Goal: Use online tool/utility: Utilize a website feature to perform a specific function

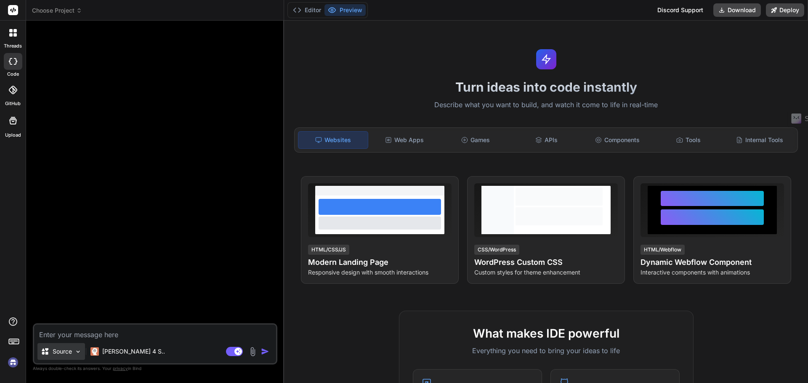
type textarea "x"
click at [81, 332] on textarea at bounding box center [155, 332] width 242 height 15
type textarea "e"
type textarea "x"
type textarea "er"
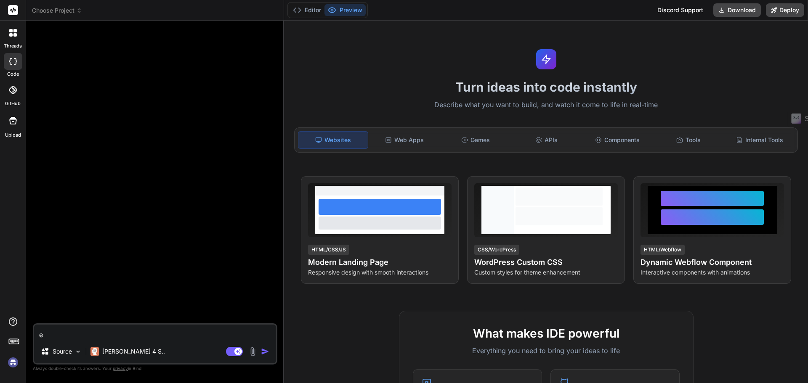
type textarea "x"
type textarea "ers"
type textarea "x"
type textarea "erst"
type textarea "x"
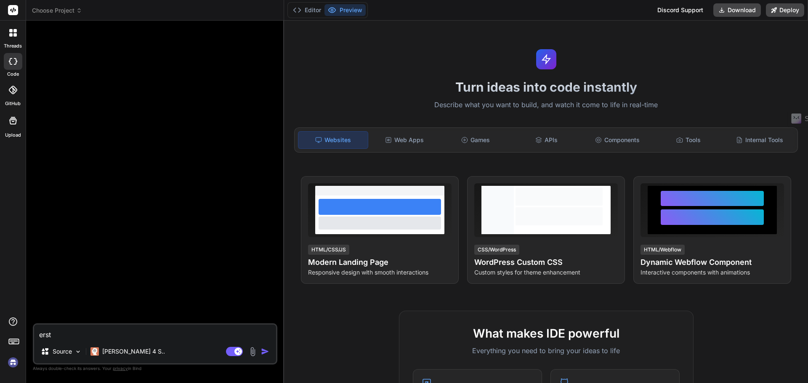
type textarea "erste"
type textarea "x"
type textarea "erste"
click at [82, 9] on icon at bounding box center [79, 11] width 6 height 6
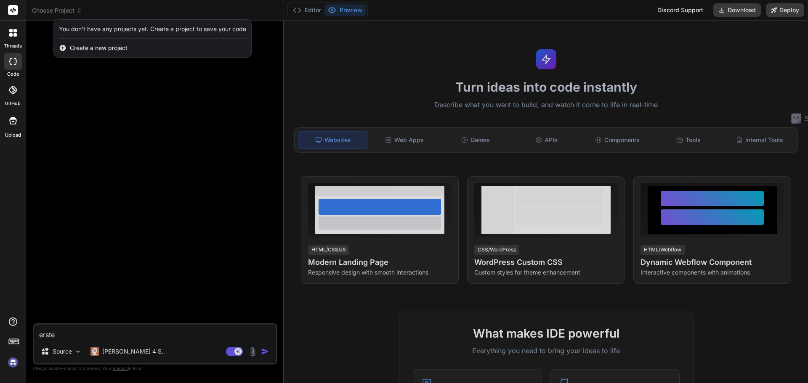
click at [94, 47] on span "Create a new project" at bounding box center [99, 48] width 58 height 8
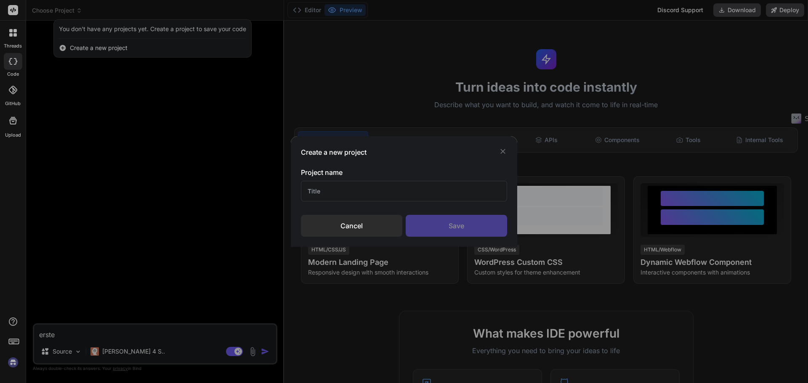
click at [440, 198] on input "text" at bounding box center [404, 191] width 206 height 21
type input "demopages"
click at [469, 227] on div "Save" at bounding box center [456, 226] width 101 height 22
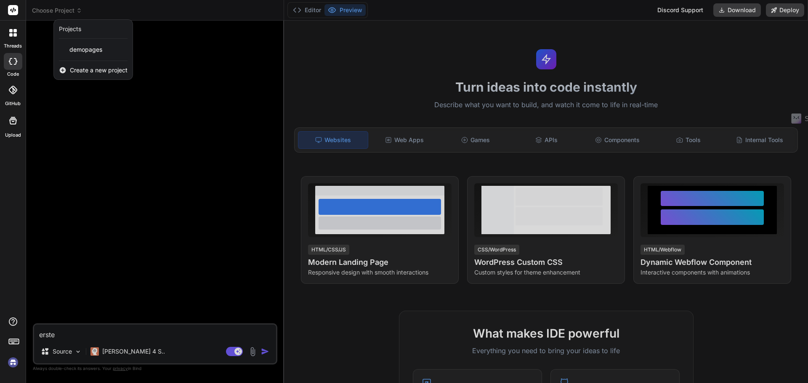
click at [112, 336] on div at bounding box center [404, 191] width 808 height 383
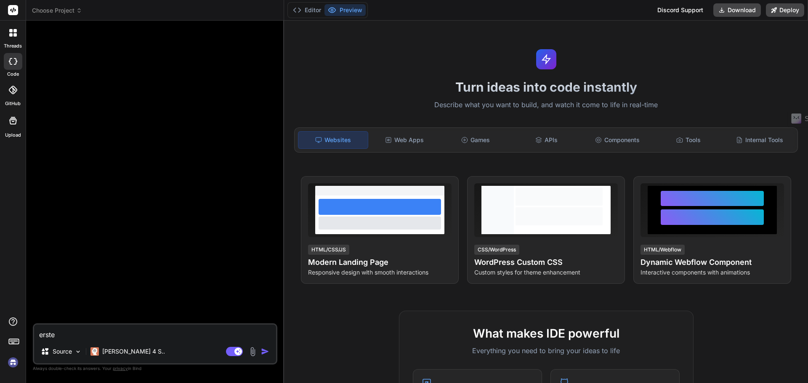
click at [112, 336] on textarea "erste" at bounding box center [155, 332] width 242 height 15
type textarea "e"
type textarea "x"
type textarea "er"
type textarea "x"
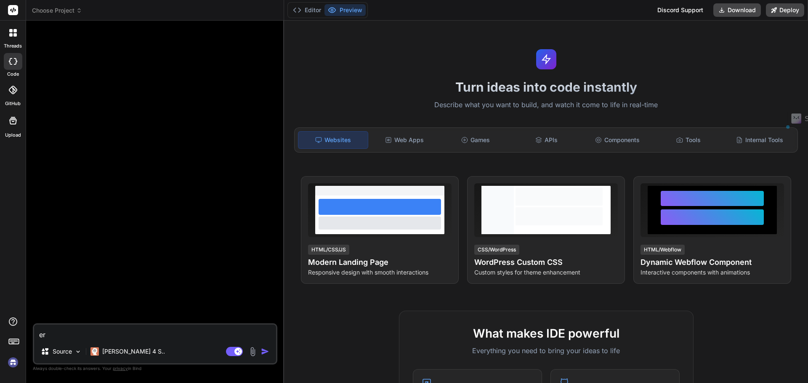
type textarea "ers"
type textarea "x"
type textarea "erst"
type textarea "x"
type textarea "erste"
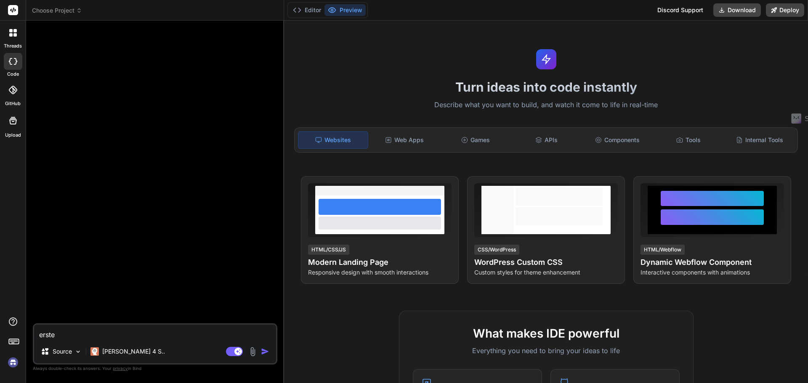
type textarea "x"
type textarea "erstel"
type textarea "x"
type textarea "erstele"
type textarea "x"
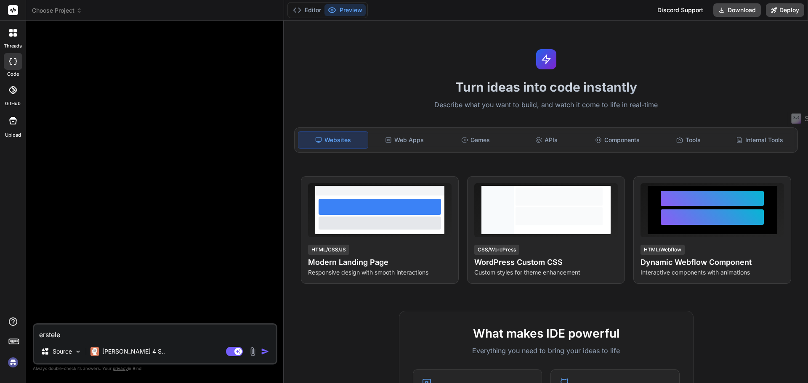
type textarea "erstele"
type textarea "x"
type textarea "erstele m"
type textarea "x"
type textarea "erstele mi"
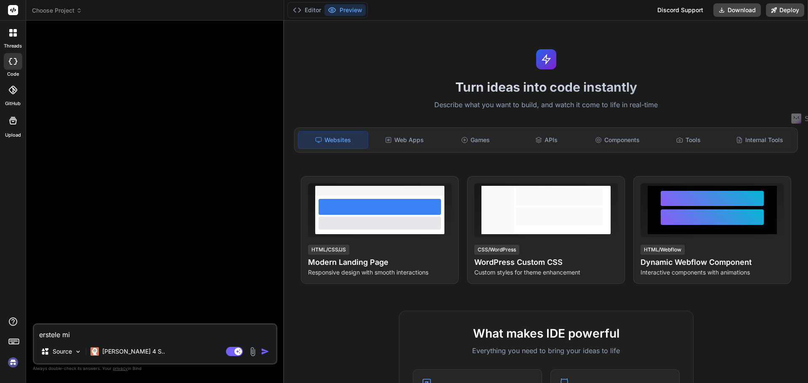
type textarea "x"
type textarea "erstele mir"
type textarea "x"
type textarea "erstele mir"
type textarea "x"
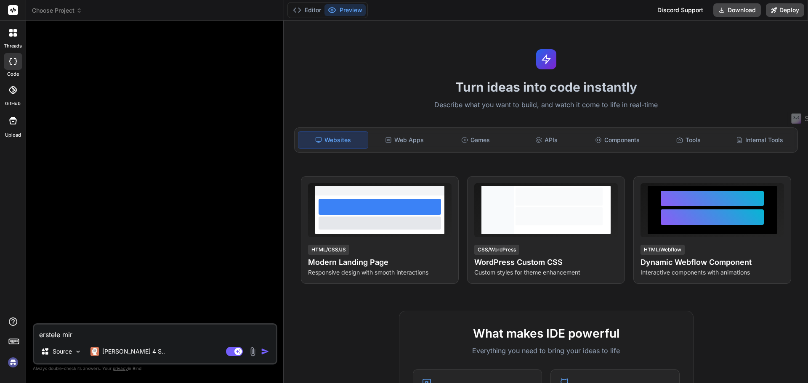
type textarea "erstele mir"
type textarea "x"
type textarea "erstele mi"
type textarea "x"
type textarea "erstele m"
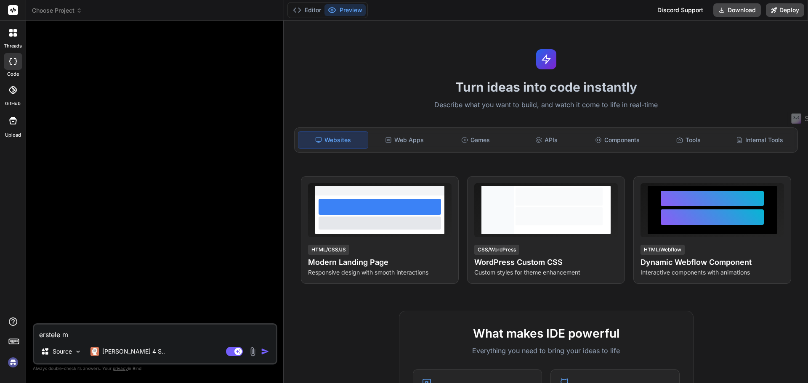
type textarea "x"
type textarea "erstele"
type textarea "x"
type textarea "erstele"
type textarea "x"
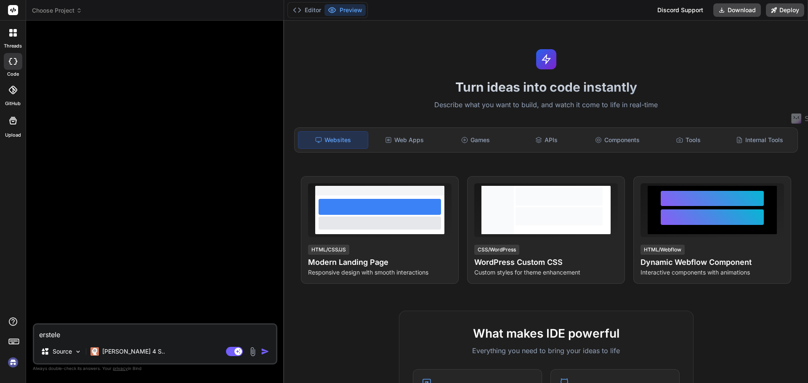
type textarea "erstel"
type textarea "x"
type textarea "erstell"
type textarea "x"
type textarea "erstelle"
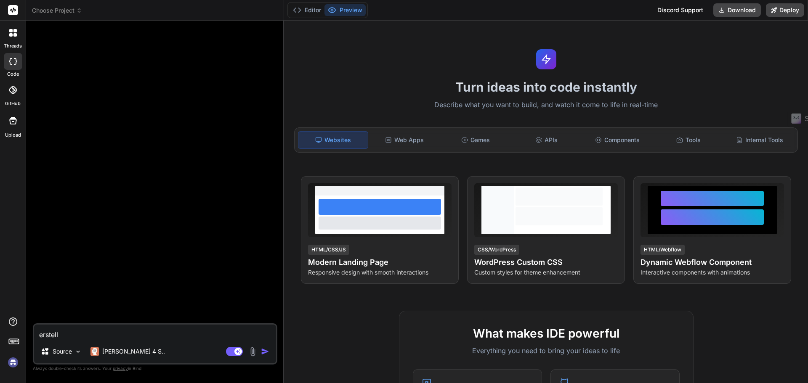
type textarea "x"
type textarea "erstelle"
type textarea "x"
type textarea "erstelle m"
type textarea "x"
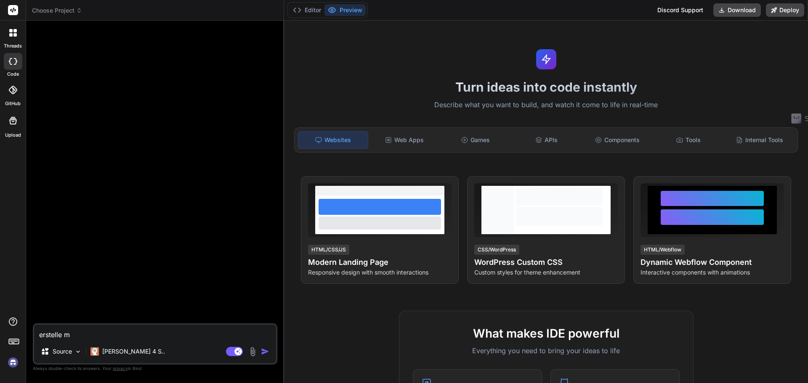
type textarea "erstelle mi"
type textarea "x"
type textarea "erstelle mir"
type textarea "x"
type textarea "erstelle mir"
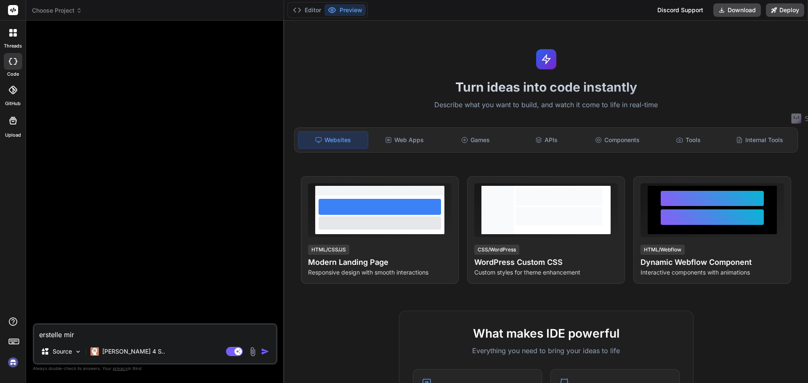
type textarea "x"
type textarea "erstelle mir h"
type textarea "x"
type textarea "erstelle mir hi"
type textarea "x"
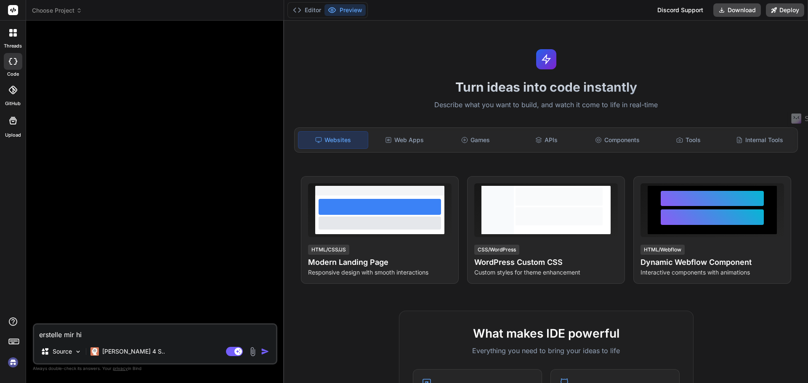
type textarea "erstelle mir hie"
type textarea "x"
type textarea "erstelle mir hier"
type textarea "x"
type textarea "erstelle mir hierz"
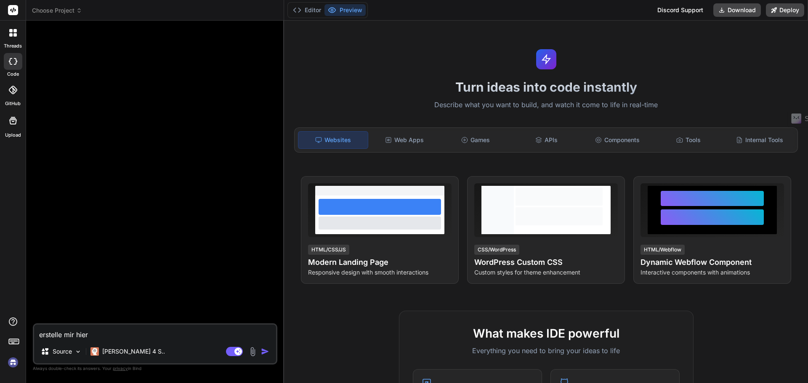
type textarea "x"
type textarea "erstelle mir hierzu"
type textarea "x"
type textarea "erstelle mir hierzu"
type textarea "x"
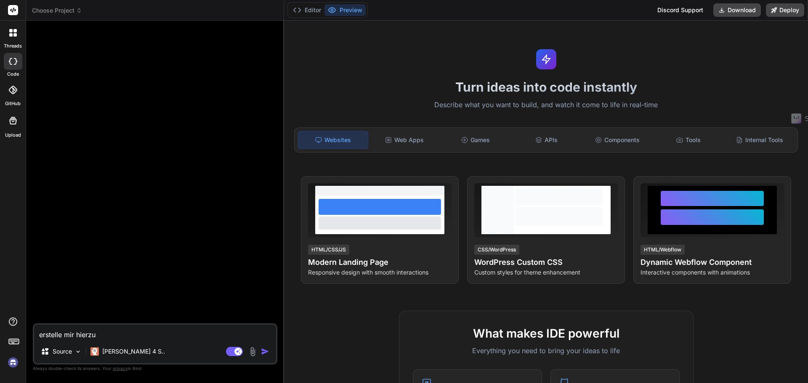
type textarea "erstelle mir hierzu e"
type textarea "x"
type textarea "erstelle mir hierzu ei"
type textarea "x"
type textarea "erstelle mir hierzu ein"
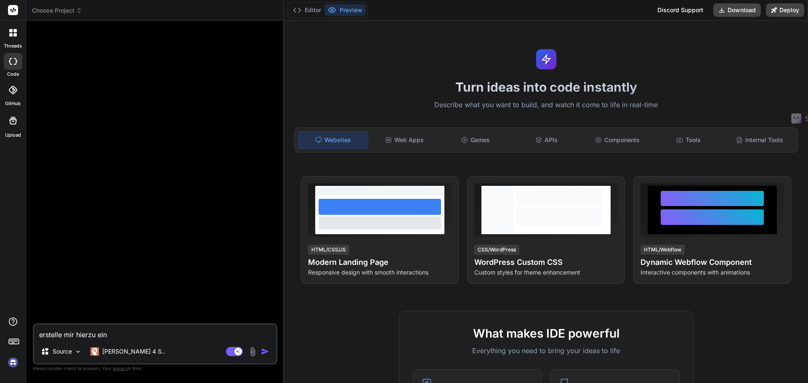
type textarea "x"
type textarea "erstelle mir hierzu eine"
type textarea "x"
type textarea "erstelle mir hierzu eine"
type textarea "x"
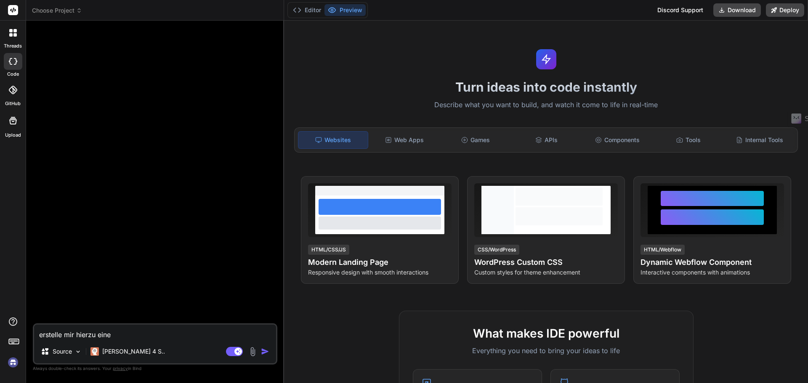
type textarea "erstelle mir hierzu eine w"
type textarea "x"
type textarea "erstelle mir hierzu eine wa"
type textarea "x"
type textarea "erstelle mir hierzu eine war"
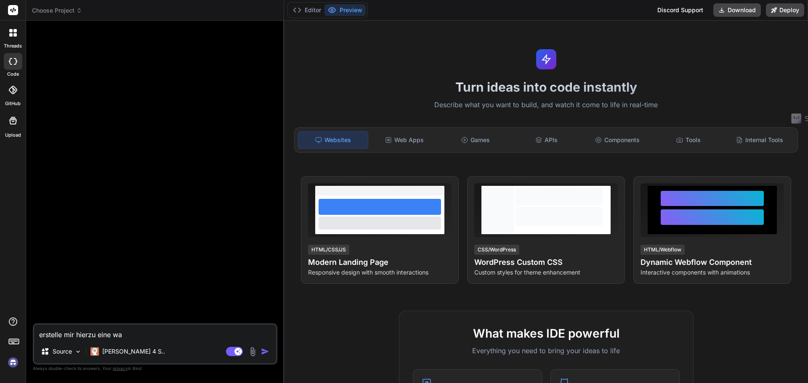
type textarea "x"
type textarea "erstelle mir hierzu eine ware"
type textarea "x"
type textarea "erstelle mir hierzu eine war"
type textarea "x"
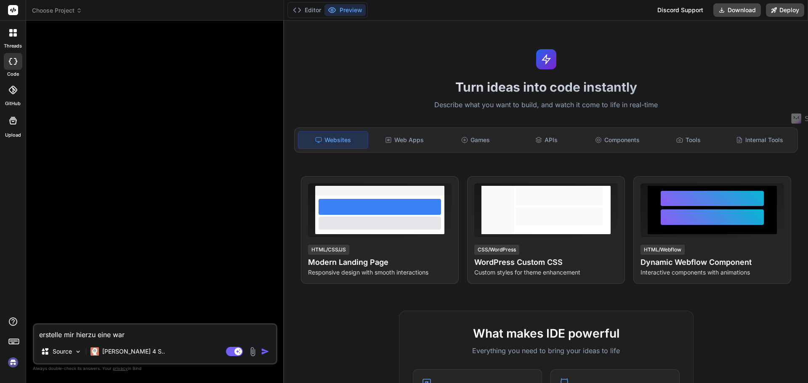
type textarea "erstelle mir hierzu eine wart"
type textarea "x"
type textarea "erstelle mir hierzu eine warte"
type textarea "x"
type textarea "erstelle mir hierzu eine wartes"
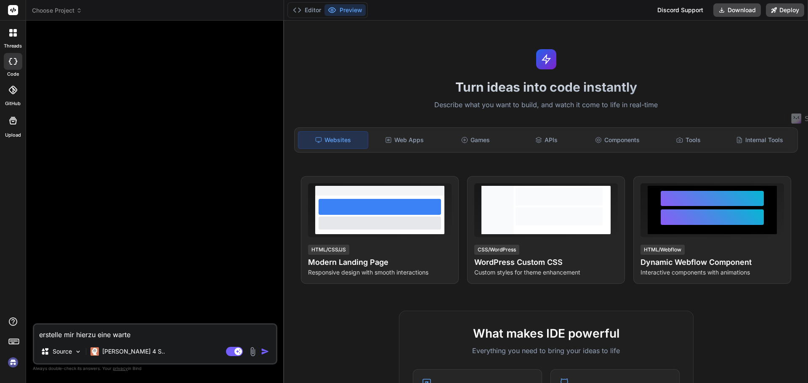
type textarea "x"
type textarea "erstelle mir hierzu eine wartese"
type textarea "x"
type textarea "erstelle mir hierzu eine wartesei"
type textarea "x"
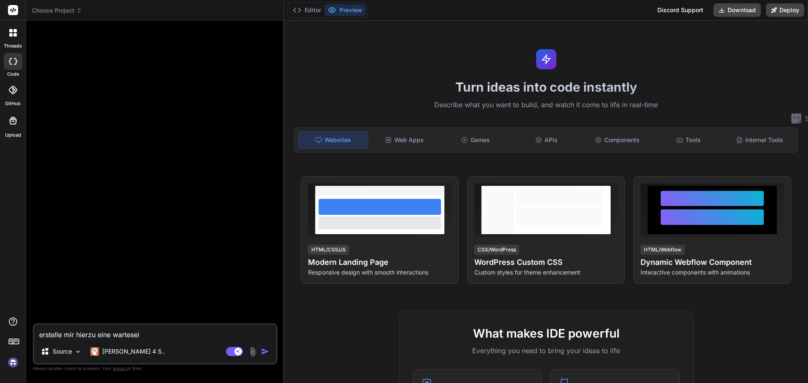
type textarea "erstelle mir hierzu eine warteseit"
type textarea "x"
type textarea "erstelle mir hierzu eine warteseite"
type textarea "x"
type textarea "erstelle mir hierzu eine warteseite"
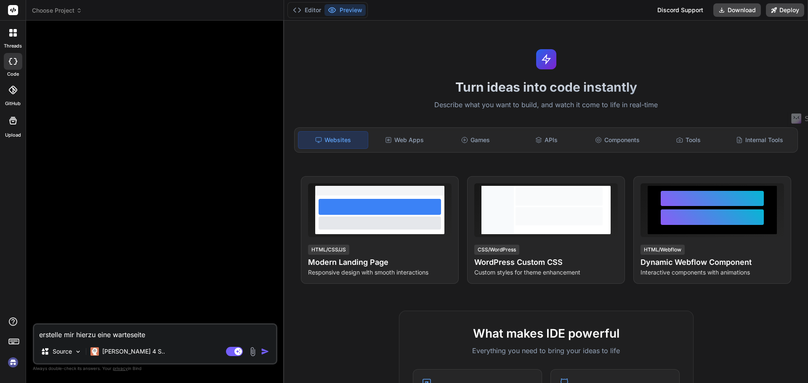
type textarea "x"
type textarea "erstelle mir hierzu eine warteseite i"
type textarea "x"
type textarea "erstelle mir hierzu eine warteseite in"
type textarea "x"
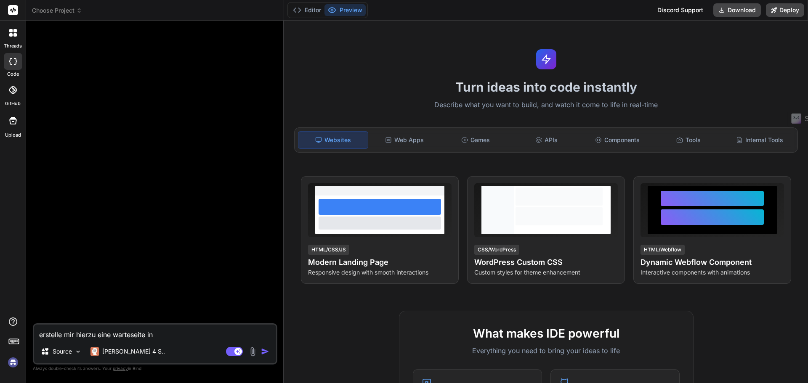
type textarea "erstelle mir hierzu eine warteseite in"
type textarea "x"
type textarea "erstelle mir hierzu eine warteseite in h"
type textarea "x"
type textarea "erstelle mir hierzu eine warteseite in ht"
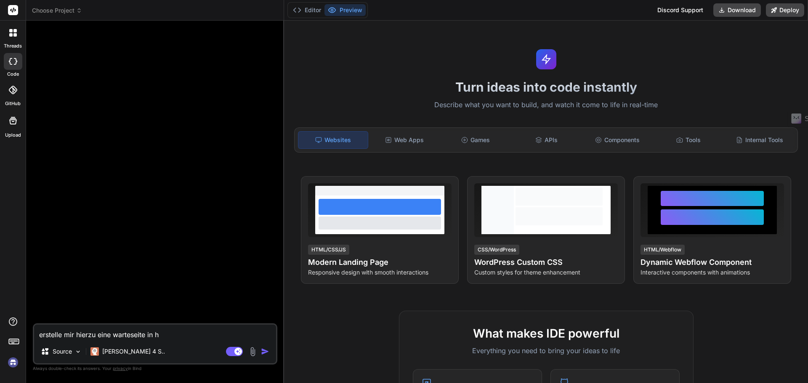
type textarea "x"
type textarea "erstelle mir hierzu eine warteseite in htm"
type textarea "x"
type textarea "erstelle mir hierzu eine warteseite in html"
type textarea "x"
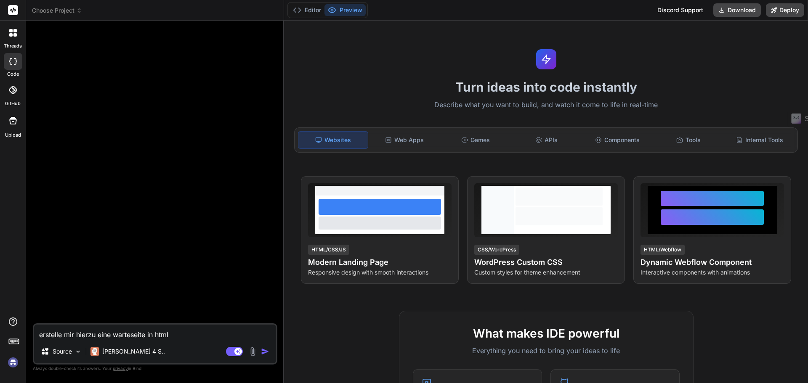
type textarea "erstelle mir hierzu eine warteseite in html"
type textarea "x"
type textarea "erstelle mir hierzu eine warteseite in html u"
type textarea "x"
type textarea "erstelle mir hierzu eine warteseite in html un"
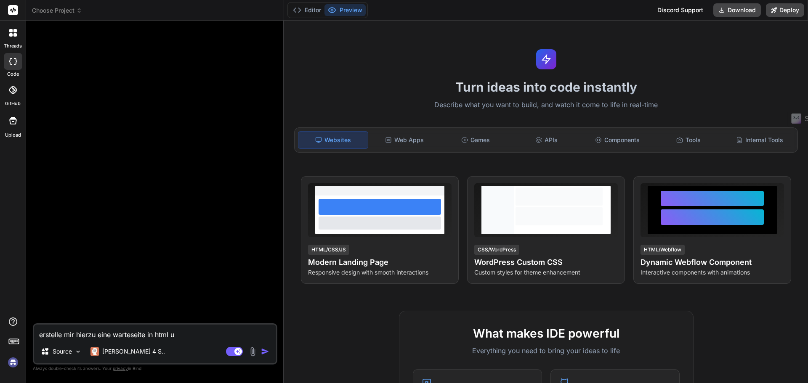
type textarea "x"
type textarea "erstelle mir hierzu eine warteseite in html und"
type textarea "x"
type textarea "erstelle mir hierzu eine warteseite in html und"
type textarea "x"
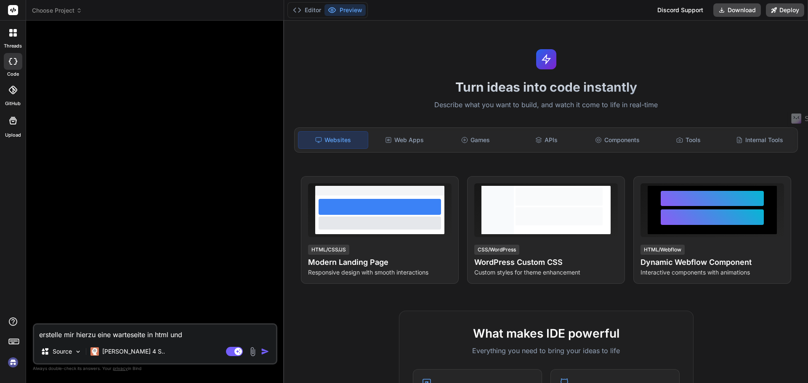
type textarea "erstelle mir hierzu eine warteseite in html und j"
type textarea "x"
type textarea "erstelle mir hierzu eine warteseite in html und ja"
type textarea "x"
type textarea "erstelle mir hierzu eine warteseite in html und jaf"
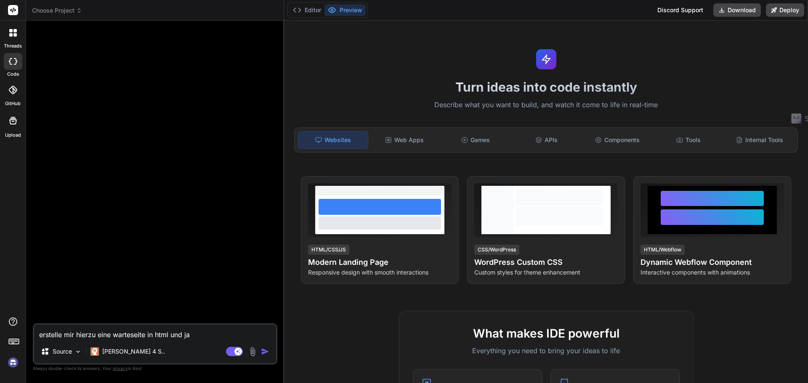
type textarea "x"
type textarea "erstelle mir hierzu eine warteseite in html und ja"
type textarea "x"
type textarea "erstelle mir hierzu eine warteseite in html und jav"
type textarea "x"
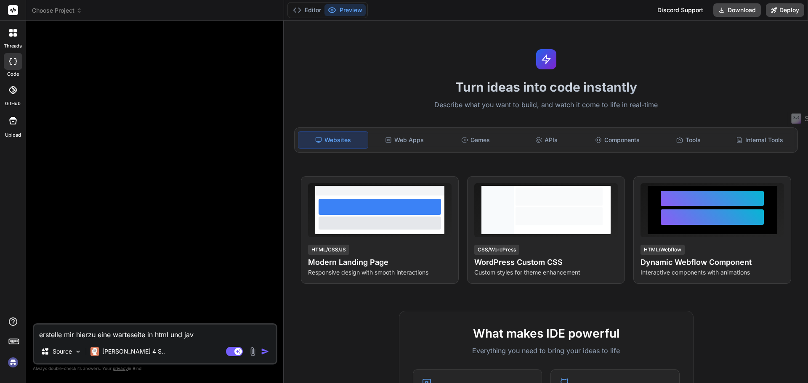
type textarea "erstelle mir hierzu eine warteseite in html und java"
type textarea "x"
type textarea "erstelle mir hierzu eine warteseite in html und javas"
type textarea "x"
type textarea "erstelle mir hierzu eine warteseite in html und javasc"
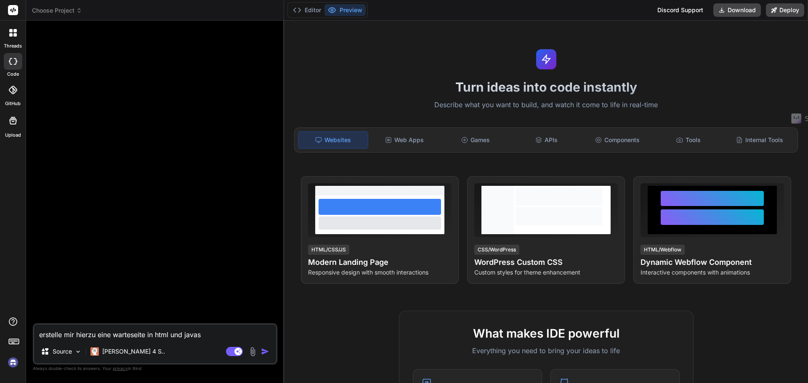
type textarea "x"
type textarea "erstelle mir hierzu eine warteseite in html und javascr"
type textarea "x"
type textarea "erstelle mir hierzu eine warteseite in html und javascri"
type textarea "x"
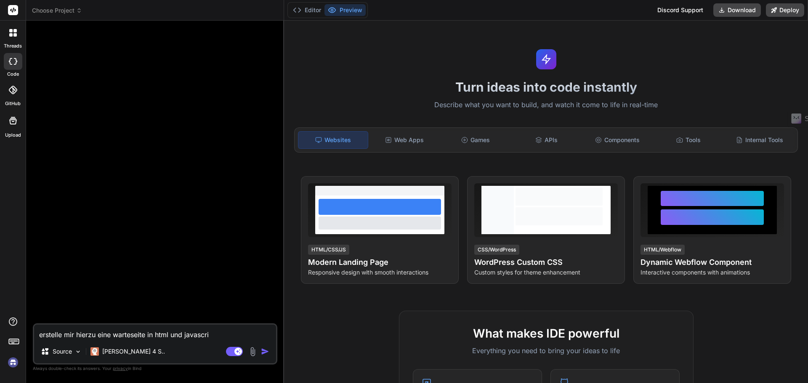
type textarea "erstelle mir hierzu eine warteseite in html und javascrip"
type textarea "x"
type textarea "erstelle mir hierzu eine warteseite in html und javascript"
type textarea "x"
type textarea "erstelle mir hierzu eine warteseite in html und javascript."
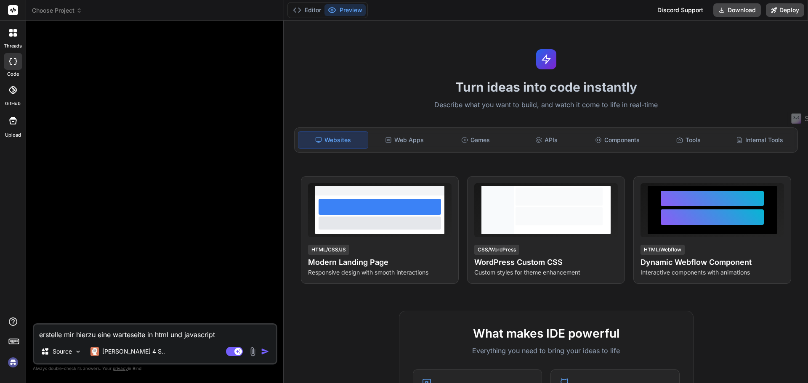
type textarea "x"
type textarea "erstelle mir hierzu eine warteseite in html und javascript."
type textarea "x"
click at [228, 336] on textarea "erstelle mir hierzu eine warteseite in html und javascript." at bounding box center [155, 332] width 242 height 15
type textarea "erstelle mir hierzu eine warteseite in html und javascript."
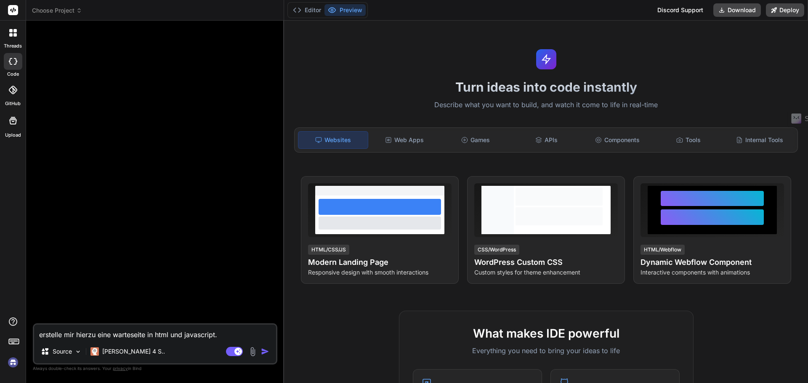
type textarea "x"
type textarea "erstelle mir hierzu eine warteseite in html und javascript."
click at [229, 338] on textarea "erstelle mir hierzu eine warteseite in html und javascript." at bounding box center [155, 332] width 242 height 15
click at [250, 354] on img at bounding box center [253, 352] width 10 height 10
click at [223, 333] on textarea "erstelle mir hierzu eine warteseite in html und javascript." at bounding box center [155, 332] width 242 height 15
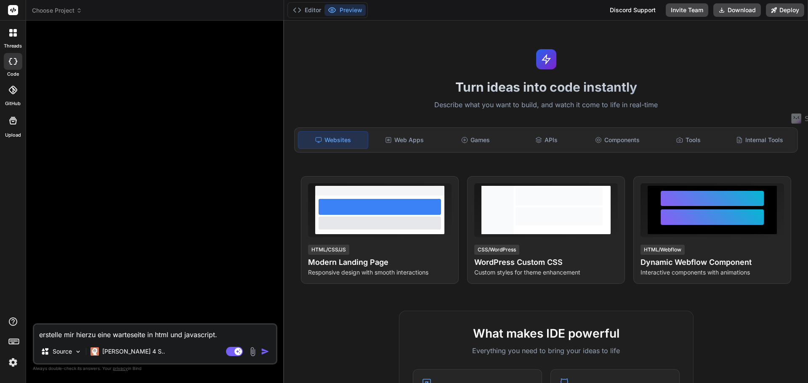
click at [253, 351] on img at bounding box center [253, 352] width 10 height 10
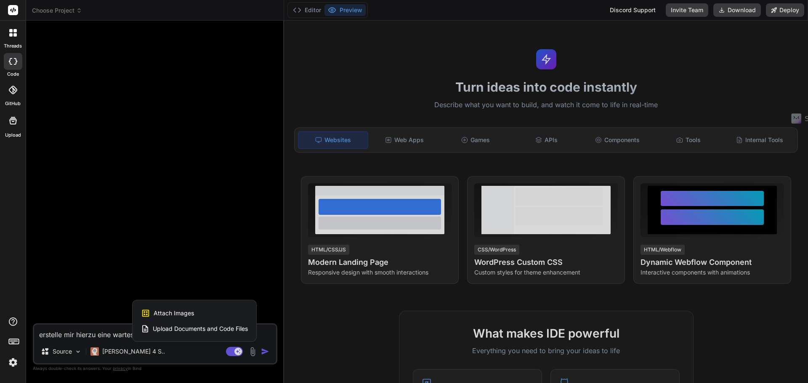
click at [180, 308] on div "Attach Images Image attachments are only supported in Claude and Gemini models." at bounding box center [194, 314] width 107 height 16
type textarea "x"
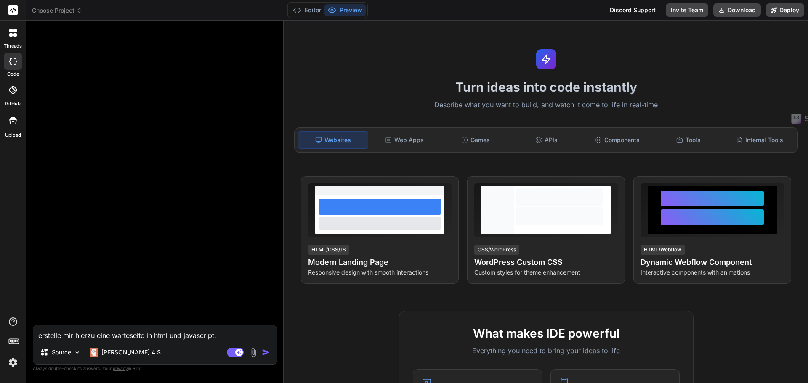
type input "C:\fakepath\temp.jpg"
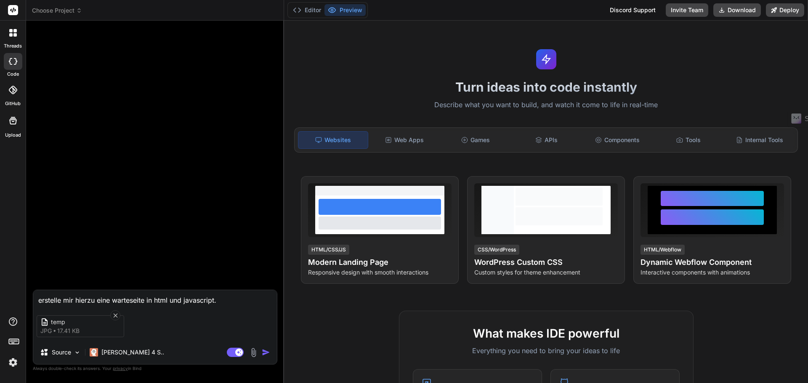
type textarea "x"
click at [230, 297] on textarea "erstelle mir hierzu eine warteseite in html und javascript." at bounding box center [155, 297] width 244 height 15
type textarea "erstelle mir hierzu eine warteseite in html und javascript. u"
type textarea "x"
type textarea "erstelle mir hierzu eine warteseite in html und javascript. un"
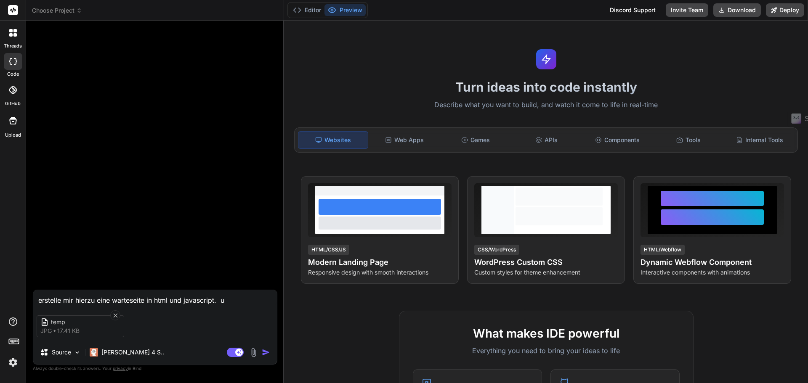
type textarea "x"
type textarea "erstelle mir hierzu eine warteseite in html und javascript. und"
type textarea "x"
type textarea "erstelle mir hierzu eine warteseite in html und javascript. un"
type textarea "x"
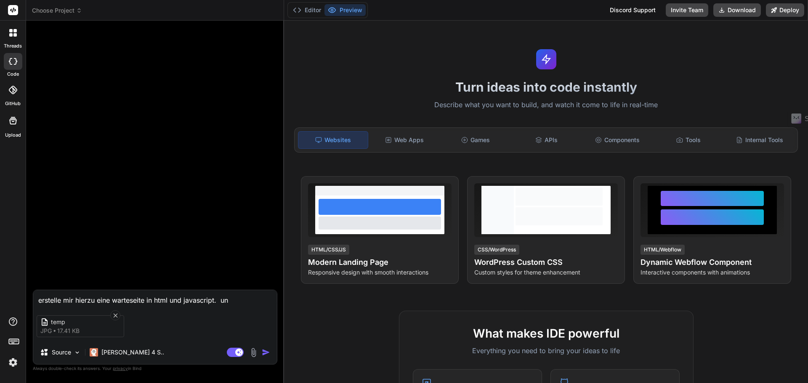
type textarea "erstelle mir hierzu eine warteseite in html und javascript. u"
type textarea "x"
type textarea "erstelle mir hierzu eine warteseite in html und javascript."
type textarea "x"
type textarea "erstelle mir hierzu eine warteseite in html und javascript."
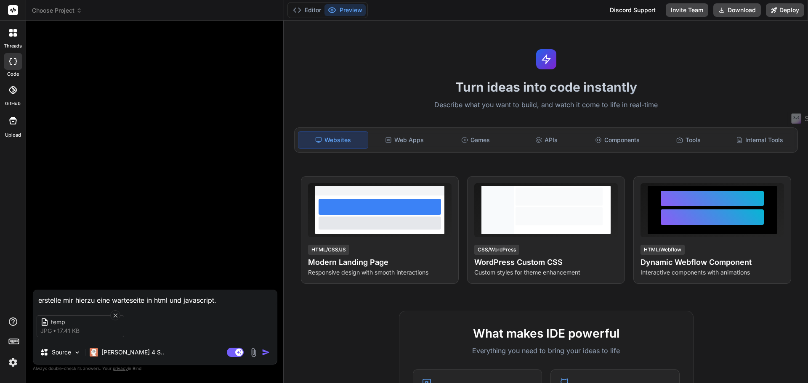
type textarea "x"
type textarea "erstelle mir hierzu eine warteseite in html und javascript."
type textarea "x"
type textarea "erstelle mir hierzu eine warteseite in html und javascript"
type textarea "x"
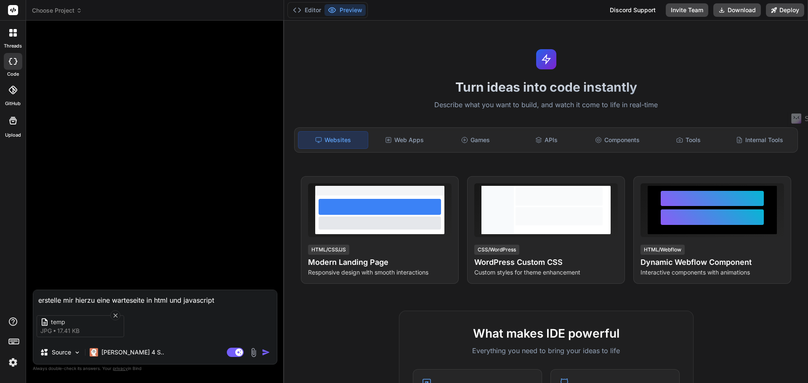
type textarea "erstelle mir hierzu eine warteseite in html und javascript"
type textarea "x"
type textarea "erstelle mir hierzu eine warteseite in html und javascript u"
type textarea "x"
type textarea "erstelle mir hierzu eine warteseite in html und javascript un"
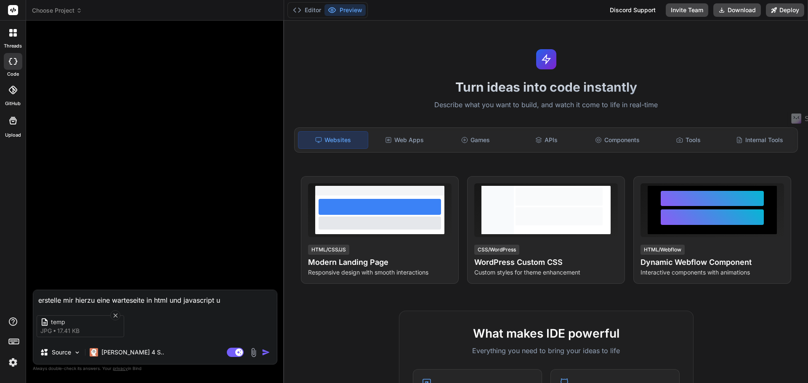
type textarea "x"
type textarea "erstelle mir hierzu eine warteseite in html und javascript und"
type textarea "x"
type textarea "erstelle mir hierzu eine warteseite in html und javascript und"
type textarea "x"
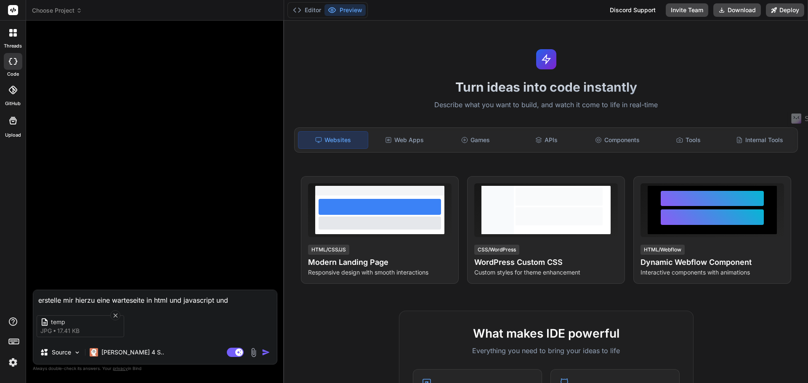
type textarea "erstelle mir hierzu eine warteseite in html und javascript und v"
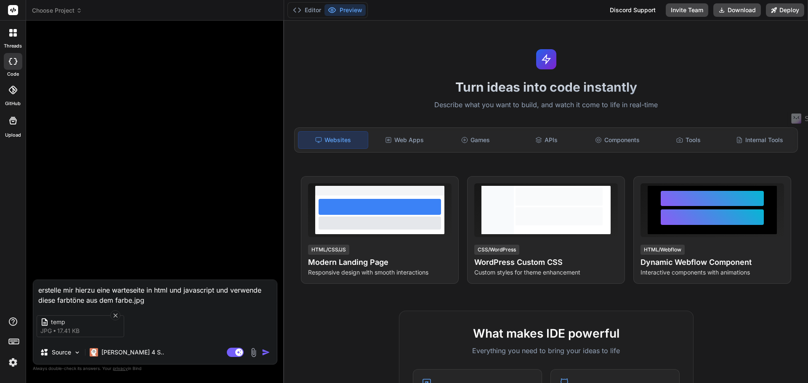
click at [253, 355] on img at bounding box center [254, 353] width 10 height 10
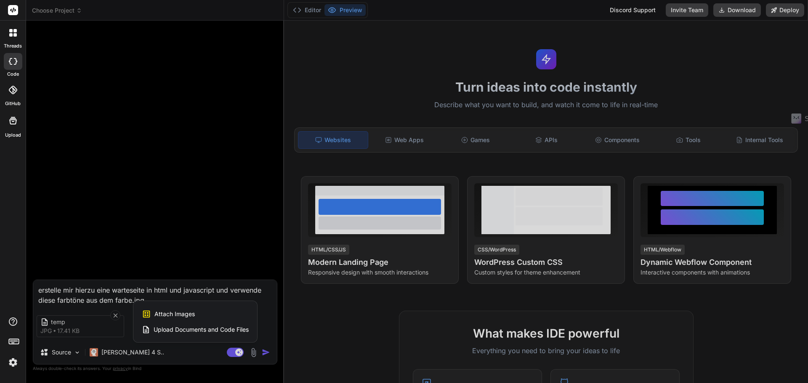
click at [200, 312] on div "Attach Images Image attachments are only supported in Claude and Gemini models." at bounding box center [195, 314] width 107 height 16
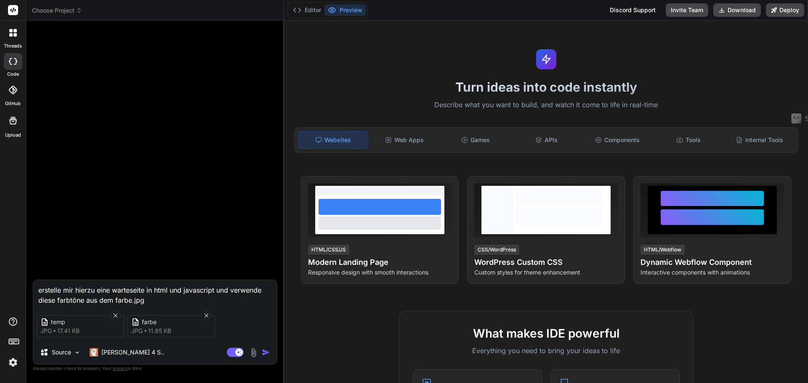
click at [266, 352] on img "button" at bounding box center [266, 352] width 8 height 8
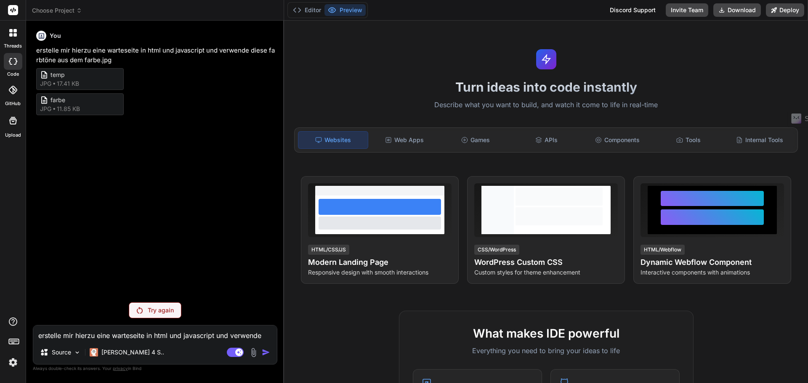
click at [165, 312] on p "Try again" at bounding box center [161, 310] width 26 height 8
click at [77, 11] on icon at bounding box center [79, 11] width 6 height 6
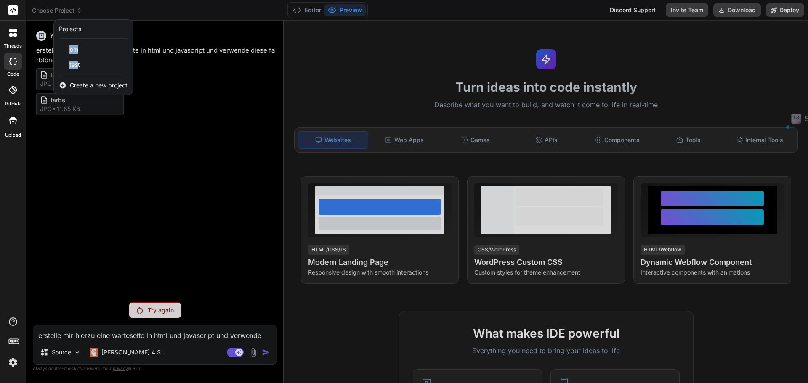
drag, startPoint x: 77, startPoint y: 63, endPoint x: 99, endPoint y: 18, distance: 50.8
click at [99, 18] on header "Choose Project Created with Pixso. Projects bm test Create a new project" at bounding box center [155, 10] width 258 height 21
click at [98, 89] on span "Create a new project" at bounding box center [99, 85] width 58 height 8
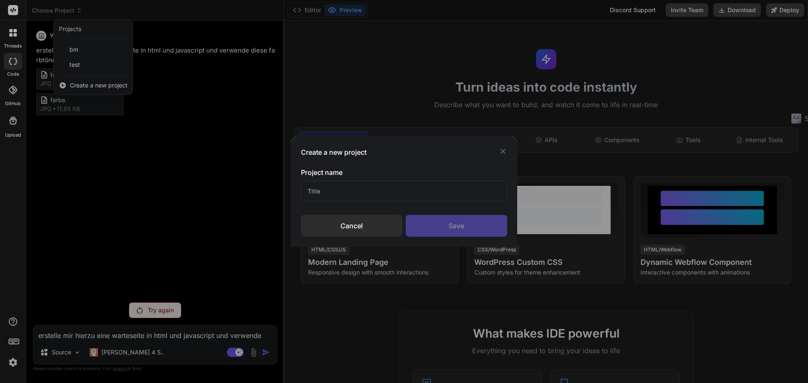
click at [354, 186] on input "text" at bounding box center [404, 191] width 206 height 21
click at [431, 224] on div "Save" at bounding box center [456, 226] width 101 height 22
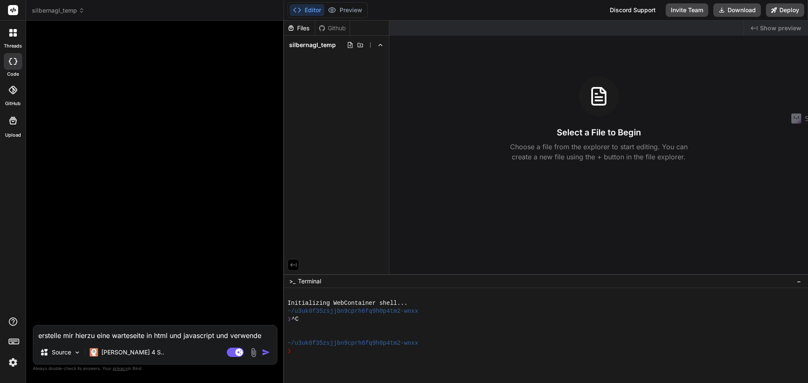
click at [113, 336] on textarea "erstelle mir hierzu eine warteseite in html und javascript und verwende diese f…" at bounding box center [155, 333] width 244 height 15
click at [145, 343] on div "erstelle mir hierzu eine warteseite in html und javascript und verwende diese f…" at bounding box center [155, 345] width 245 height 40
click at [111, 336] on textarea "erstelle mir hierzu eine warteseite in html und javascript und verwende diese f…" at bounding box center [155, 333] width 244 height 15
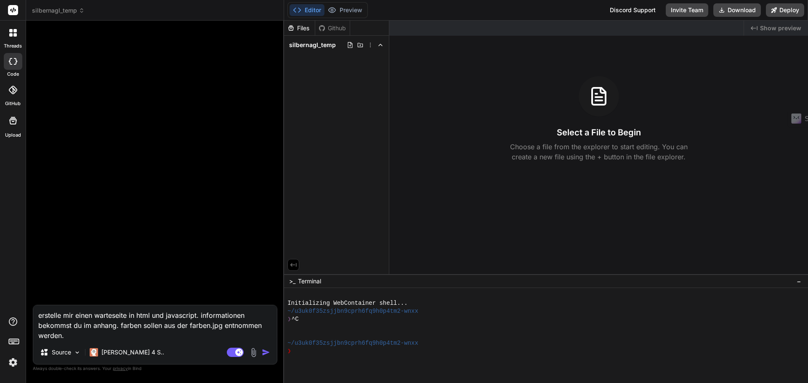
click at [250, 353] on img at bounding box center [254, 353] width 10 height 10
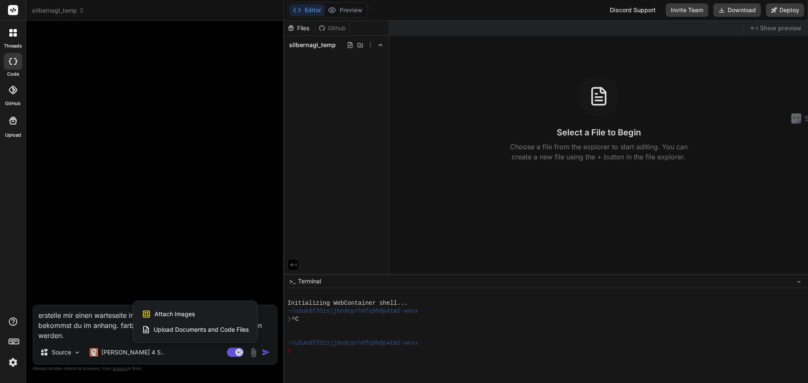
click at [221, 307] on div "Attach Images Image attachments are only supported in Claude and Gemini models." at bounding box center [195, 314] width 107 height 16
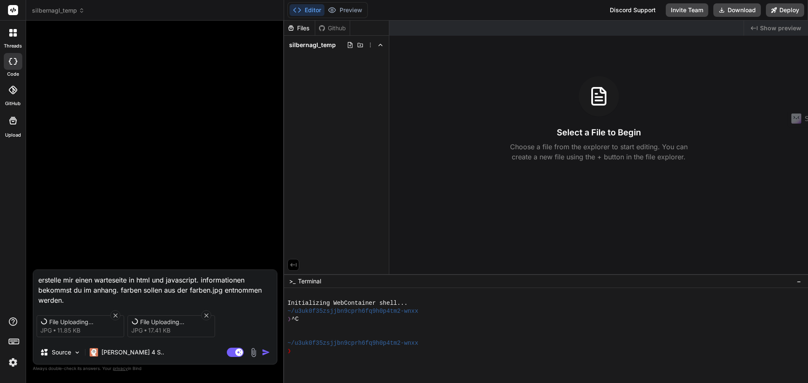
click at [205, 291] on textarea "erstelle mir einen warteseite in html und javascript. informationen bekommst du…" at bounding box center [155, 287] width 244 height 35
click at [154, 294] on textarea "erstelle mir einen warteseite in html und javascript. informationen bekommst du…" at bounding box center [155, 287] width 244 height 35
click at [266, 354] on img "button" at bounding box center [266, 352] width 8 height 8
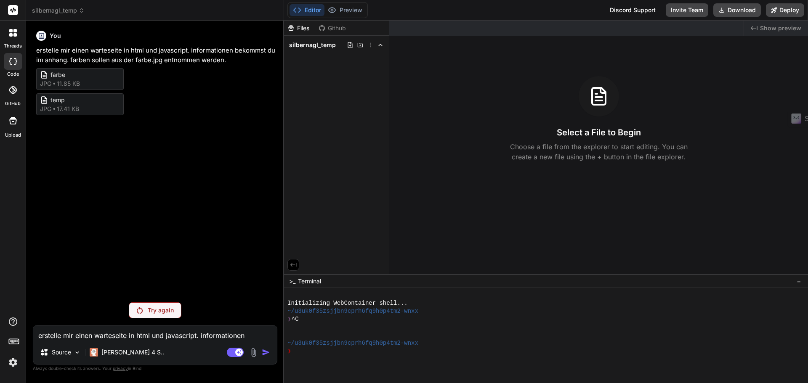
click at [130, 338] on textarea "erstelle mir einen warteseite in html und javascript. informationen bekommst du…" at bounding box center [155, 333] width 244 height 15
click at [152, 314] on p "Try again" at bounding box center [161, 310] width 26 height 8
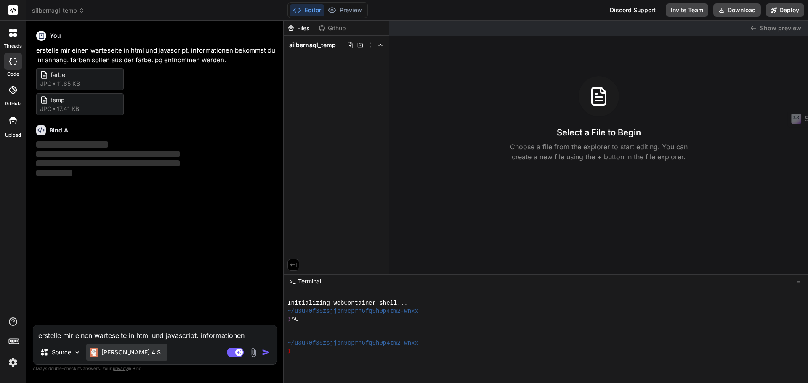
click at [114, 350] on p "[PERSON_NAME] 4 S.." at bounding box center [132, 352] width 63 height 8
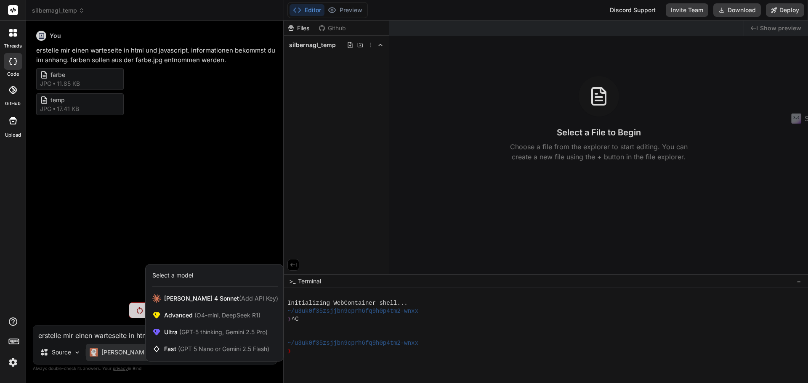
click at [95, 264] on div at bounding box center [404, 191] width 808 height 383
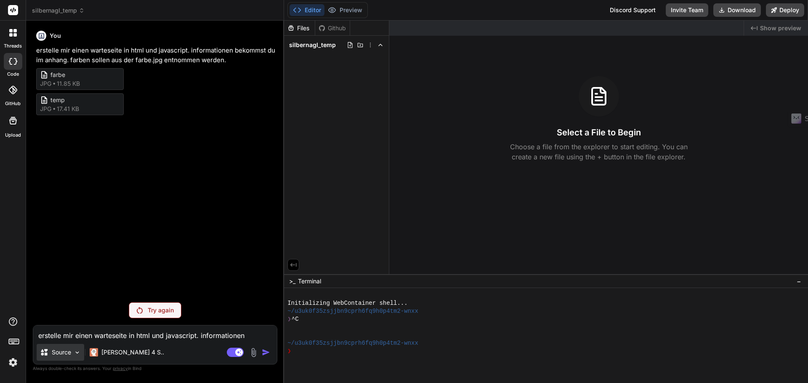
click at [79, 351] on img at bounding box center [77, 352] width 7 height 7
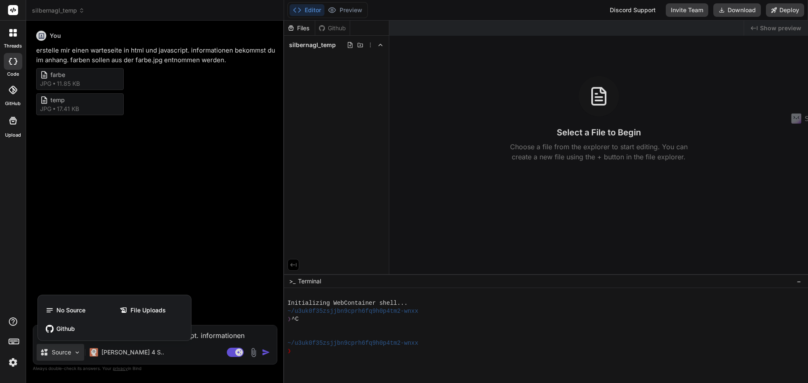
click at [83, 244] on div at bounding box center [404, 191] width 808 height 383
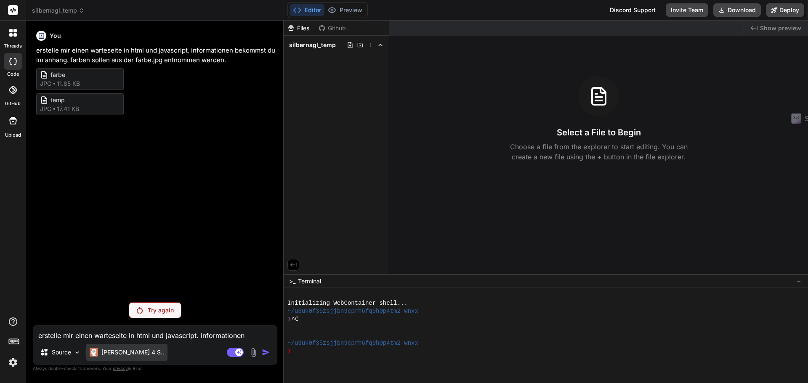
click at [114, 359] on div "[PERSON_NAME] 4 S.." at bounding box center [126, 352] width 81 height 17
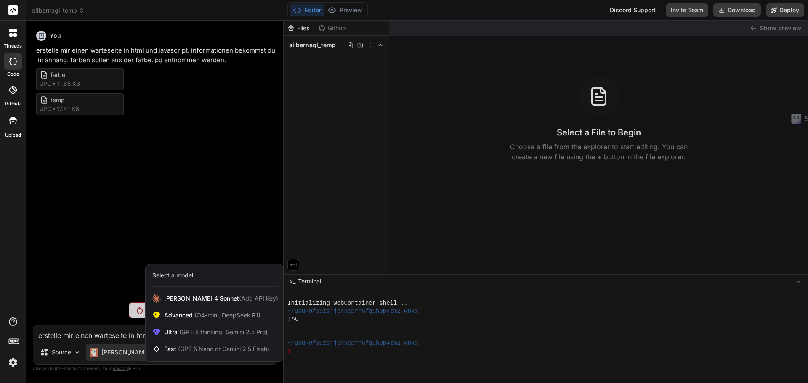
click at [124, 266] on div at bounding box center [404, 191] width 808 height 383
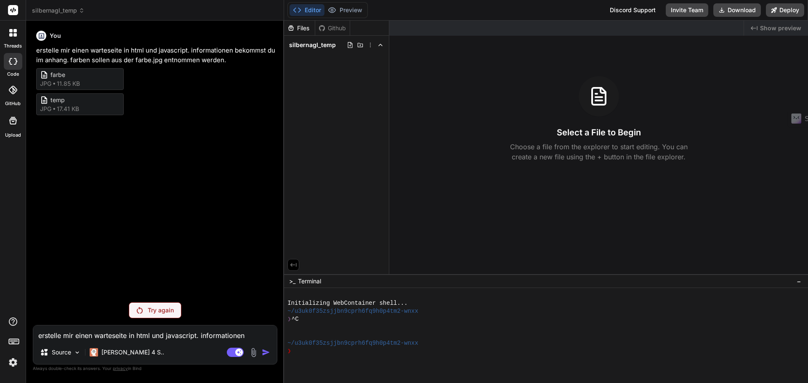
click at [141, 257] on div "You erstelle mir einen warteseite in html und javascript. informationen bekomms…" at bounding box center [156, 161] width 243 height 269
click at [237, 350] on rect at bounding box center [239, 353] width 8 height 8
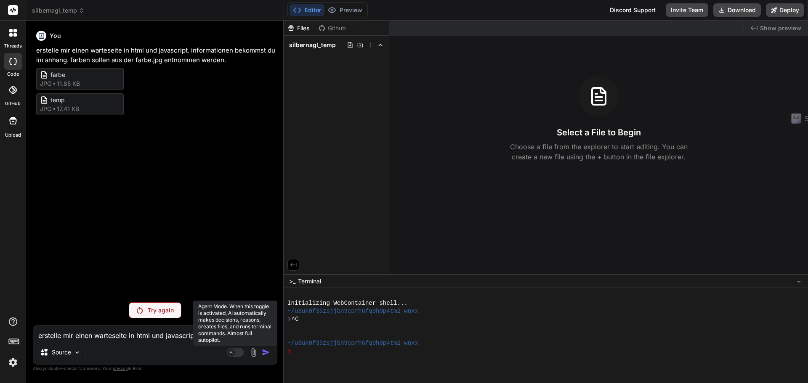
click at [237, 352] on rect at bounding box center [235, 352] width 17 height 9
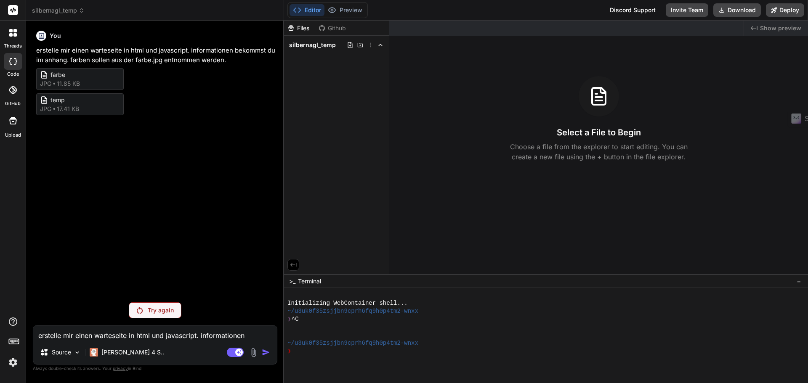
click at [149, 310] on p "Try again" at bounding box center [161, 310] width 26 height 8
click at [143, 307] on div "Try again" at bounding box center [155, 311] width 53 height 16
click at [16, 365] on img at bounding box center [13, 363] width 14 height 14
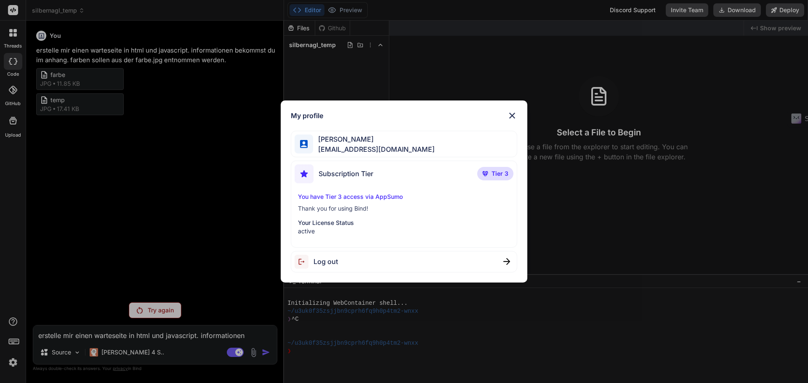
click at [511, 115] on img at bounding box center [512, 116] width 10 height 10
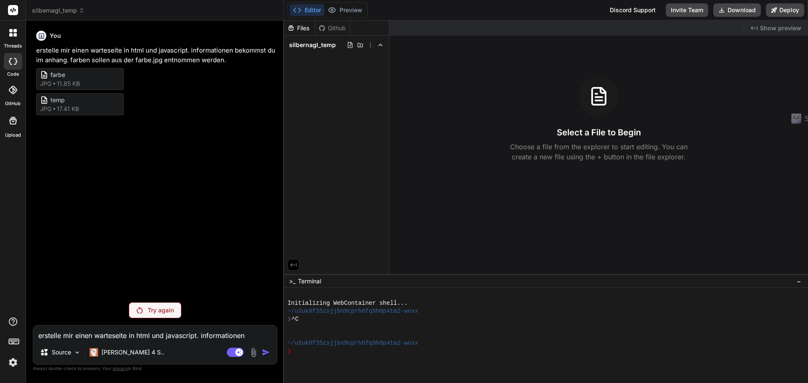
click at [144, 312] on div "Try again" at bounding box center [155, 311] width 53 height 16
click at [116, 96] on span "temp" at bounding box center [84, 100] width 67 height 9
click at [152, 308] on p "Try again" at bounding box center [161, 310] width 26 height 8
click at [163, 313] on p "Try again" at bounding box center [161, 310] width 26 height 8
click at [162, 314] on p "Try again" at bounding box center [161, 310] width 26 height 8
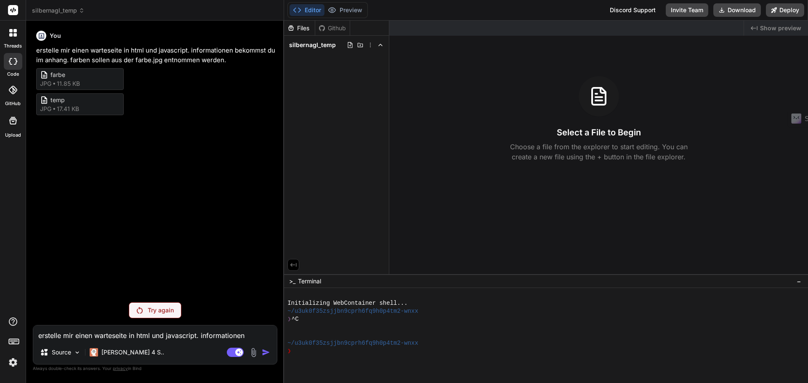
click at [42, 11] on span "silbernagl_temp" at bounding box center [58, 10] width 53 height 8
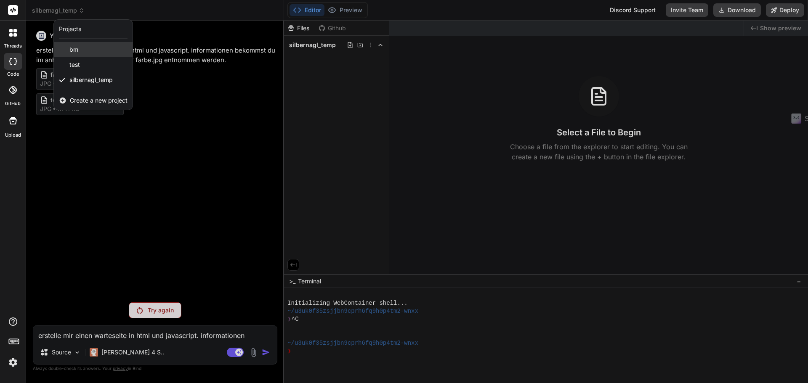
click at [72, 54] on div "bm" at bounding box center [93, 49] width 79 height 15
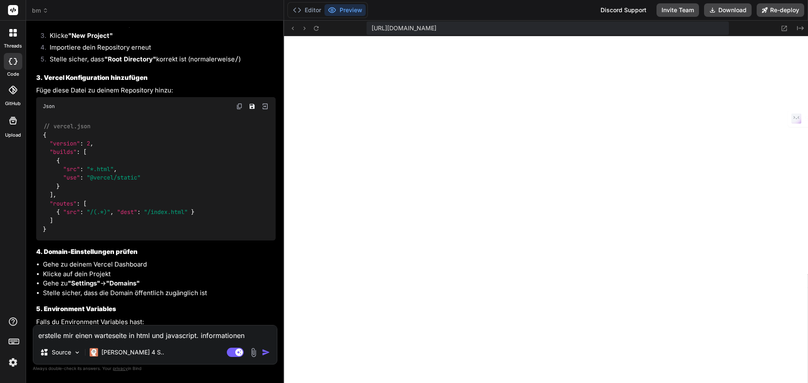
scroll to position [1712, 0]
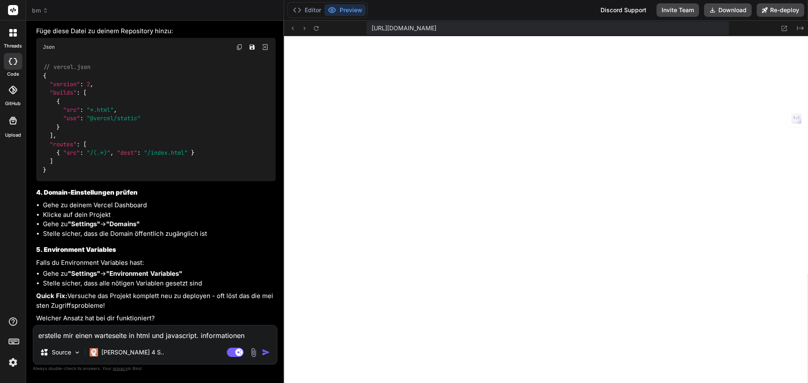
click at [87, 333] on textarea "erstelle mir einen warteseite in html und javascript. informationen bekommst du…" at bounding box center [155, 333] width 244 height 15
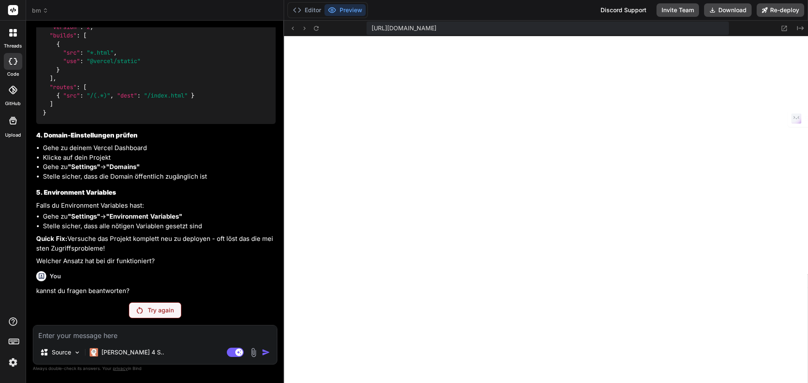
scroll to position [1769, 0]
click at [148, 311] on p "Try again" at bounding box center [161, 310] width 26 height 8
click at [15, 31] on icon at bounding box center [14, 30] width 3 height 3
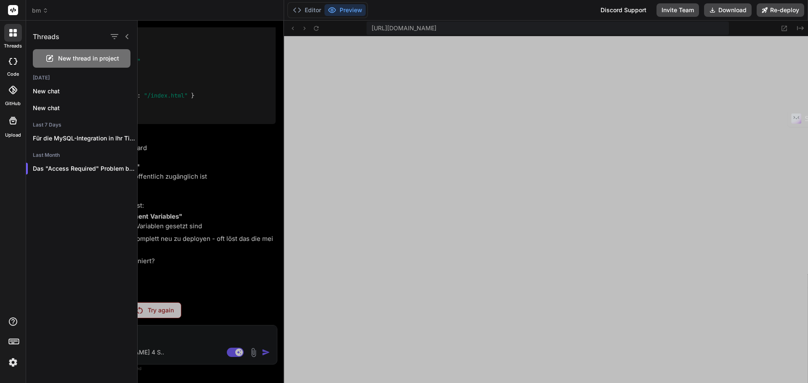
click at [12, 66] on div at bounding box center [13, 61] width 19 height 17
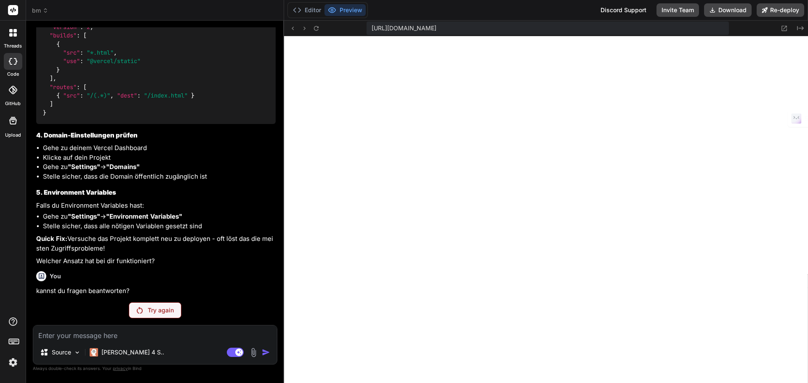
click at [11, 91] on icon at bounding box center [13, 90] width 8 height 8
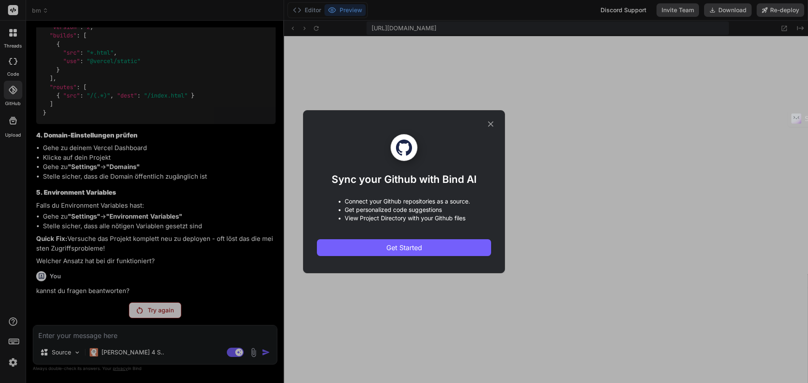
click at [490, 122] on icon at bounding box center [490, 124] width 9 height 9
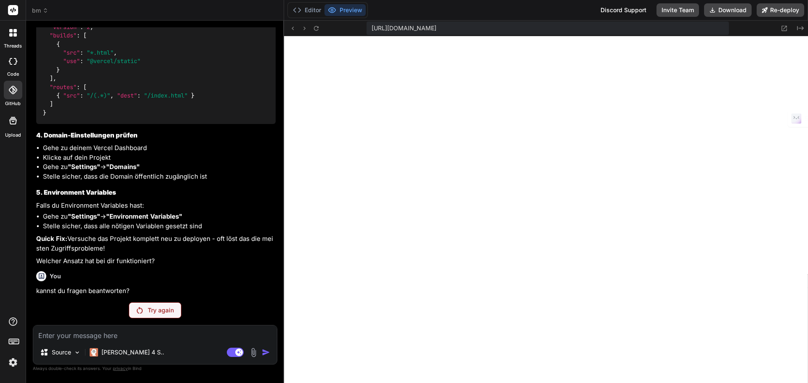
click at [13, 64] on icon at bounding box center [13, 61] width 8 height 7
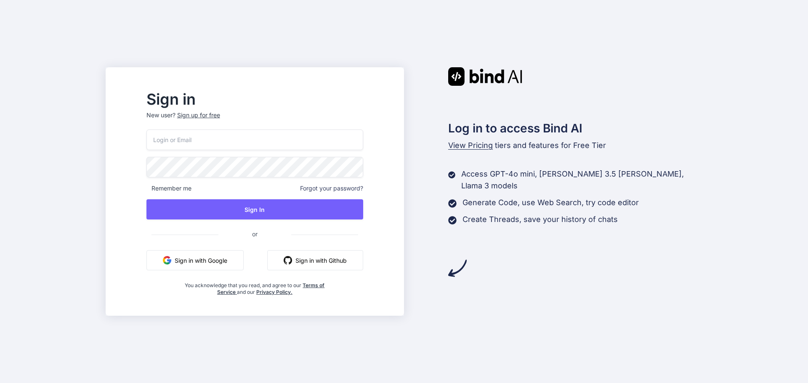
click at [232, 140] on input "email" at bounding box center [254, 140] width 217 height 21
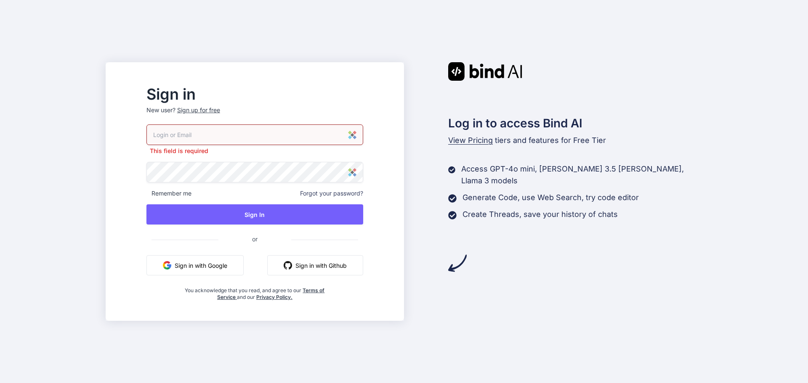
click at [247, 138] on input "email" at bounding box center [254, 135] width 217 height 21
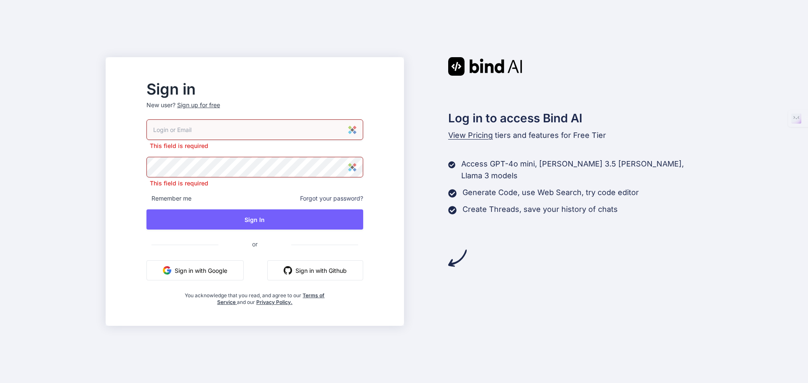
drag, startPoint x: 242, startPoint y: 131, endPoint x: 230, endPoint y: 131, distance: 12.2
click at [242, 131] on input "email" at bounding box center [254, 130] width 217 height 21
paste input "[EMAIL_ADDRESS][DOMAIN_NAME]"
type input "[EMAIL_ADDRESS][DOMAIN_NAME]"
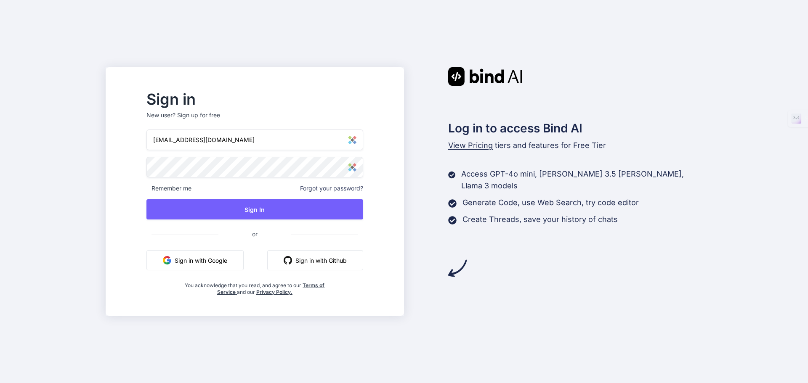
click at [363, 162] on div at bounding box center [254, 167] width 217 height 21
click at [356, 143] on img at bounding box center [352, 140] width 8 height 8
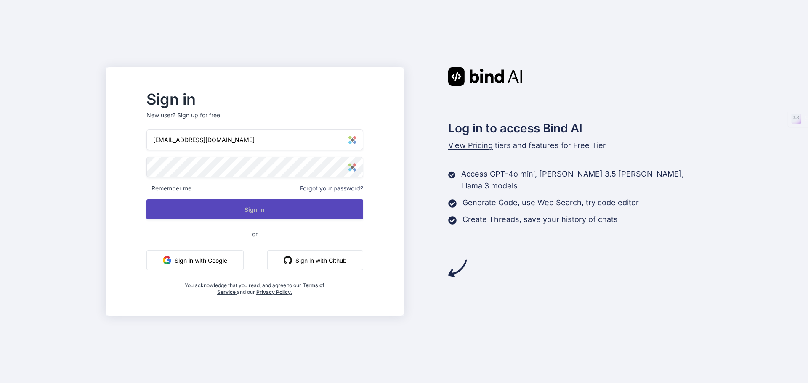
click at [247, 205] on button "Sign In" at bounding box center [254, 209] width 217 height 20
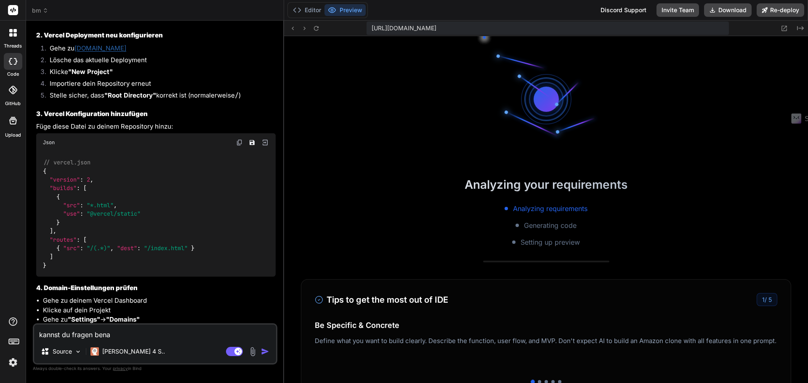
scroll to position [64, 0]
type textarea "x"
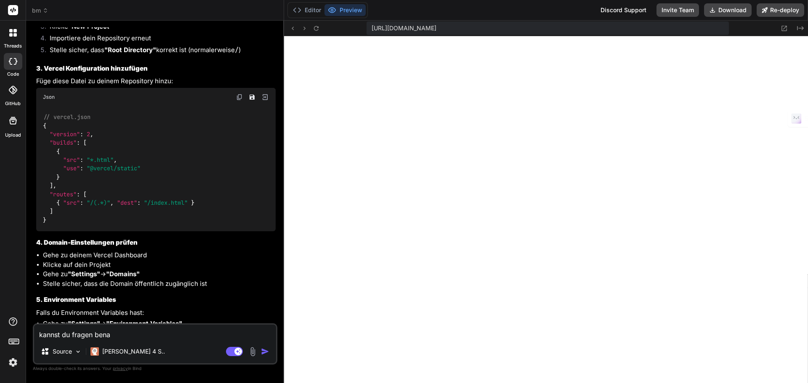
scroll to position [1714, 0]
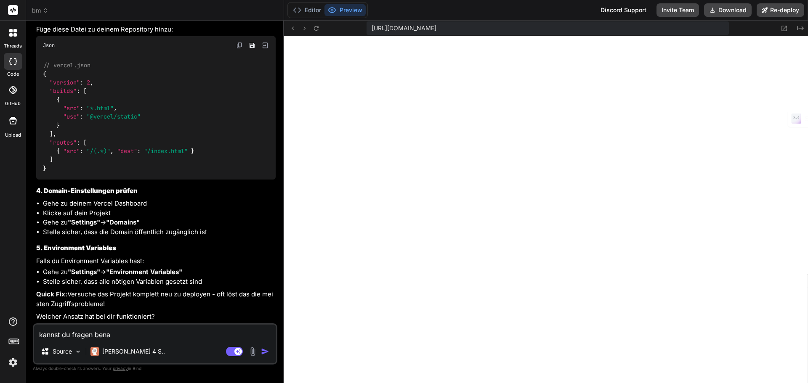
click at [156, 335] on textarea "kannst du fragen bena" at bounding box center [155, 332] width 242 height 15
type textarea "kannst du fragen benan"
type textarea "x"
type textarea "kannst du fragen benant"
type textarea "x"
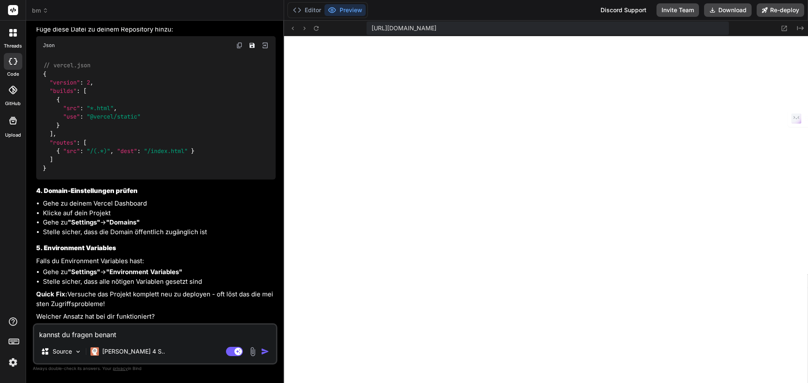
type textarea "kannst du fragen benantw"
type textarea "x"
type textarea "kannst du fragen benantwo"
type textarea "x"
type textarea "kannst du fragen benantwor"
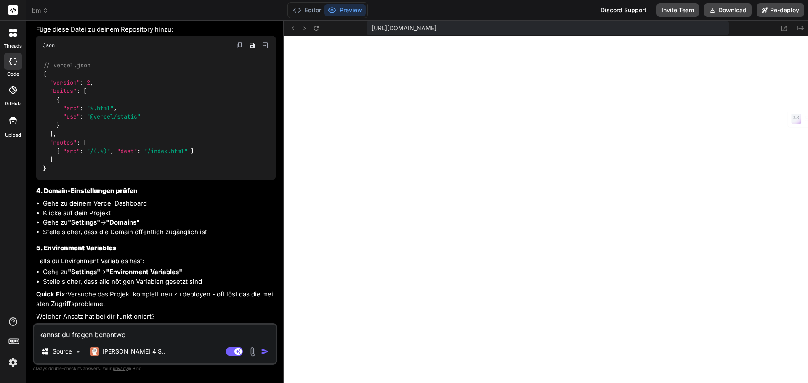
type textarea "x"
type textarea "kannst du fragen benantwort"
type textarea "x"
type textarea "kannst du fragen benantworte"
type textarea "x"
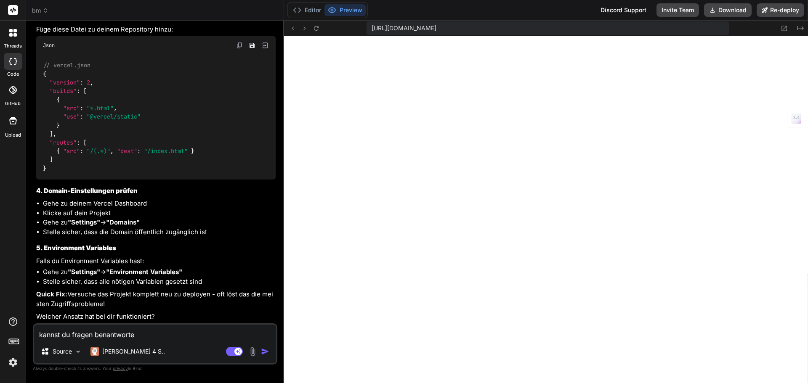
type textarea "kannst du fragen benantworten"
type textarea "x"
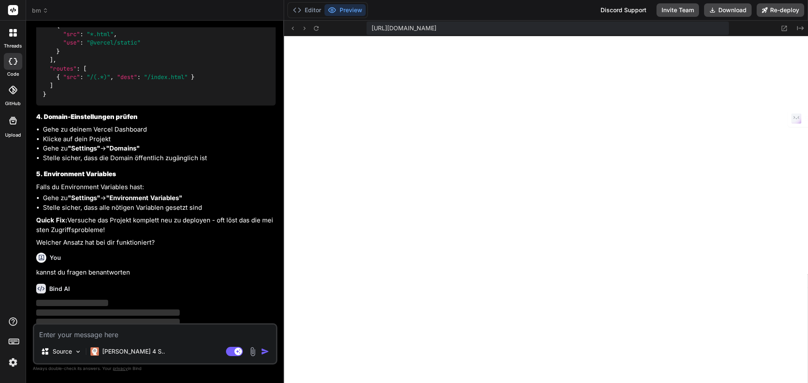
scroll to position [1801, 0]
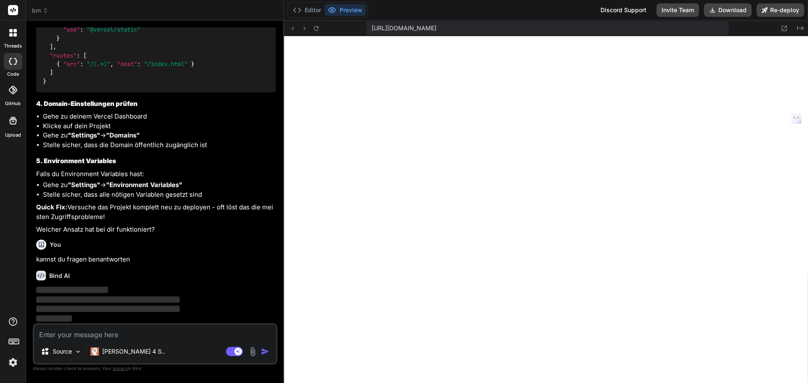
type textarea "x"
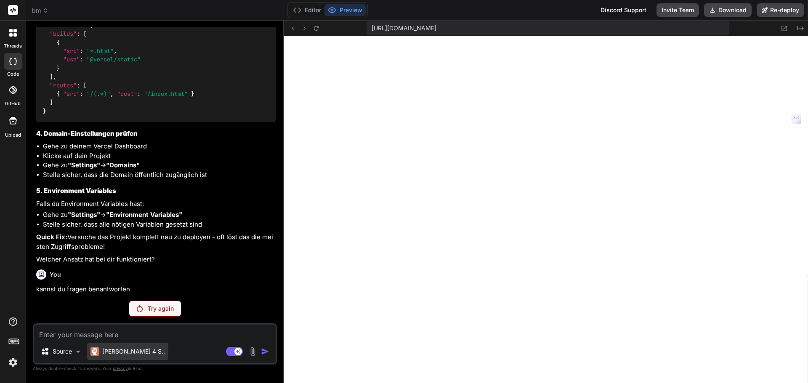
click at [131, 355] on p "[PERSON_NAME] 4 S.." at bounding box center [133, 352] width 63 height 8
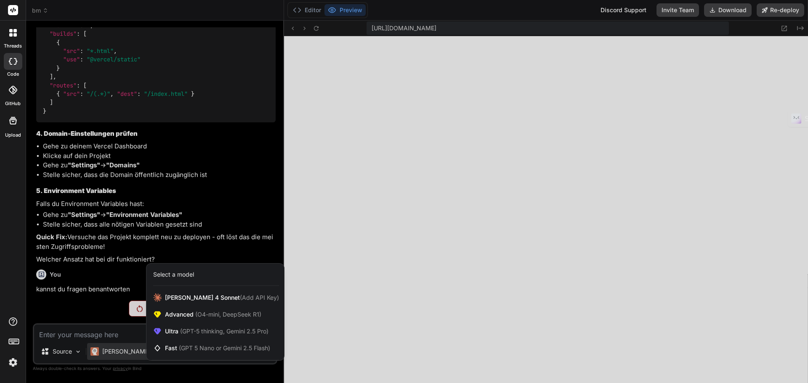
click at [101, 312] on div at bounding box center [404, 191] width 808 height 383
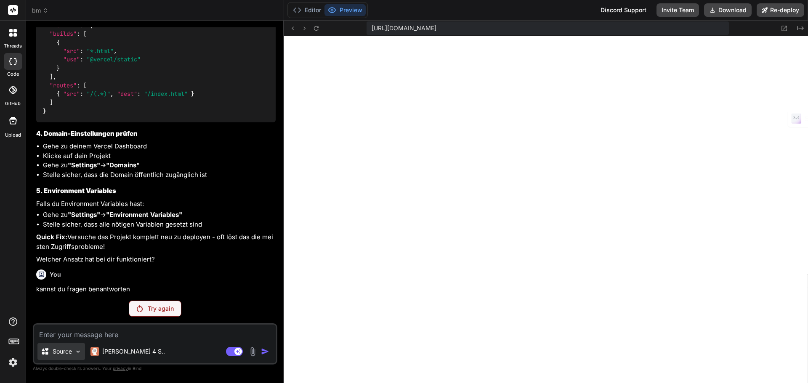
click at [74, 353] on div "Source" at bounding box center [61, 351] width 48 height 17
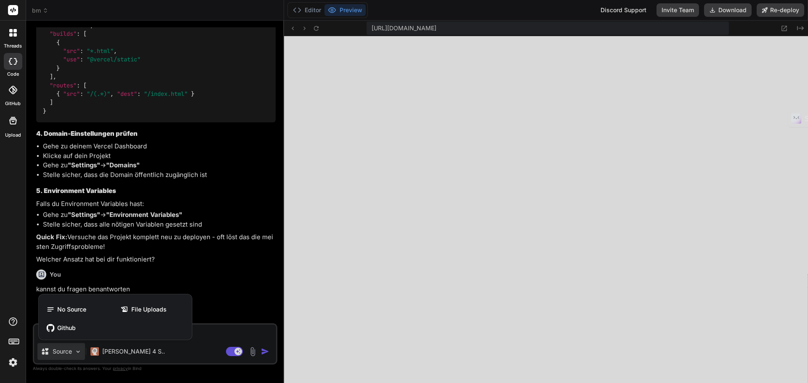
click at [214, 281] on div at bounding box center [404, 191] width 808 height 383
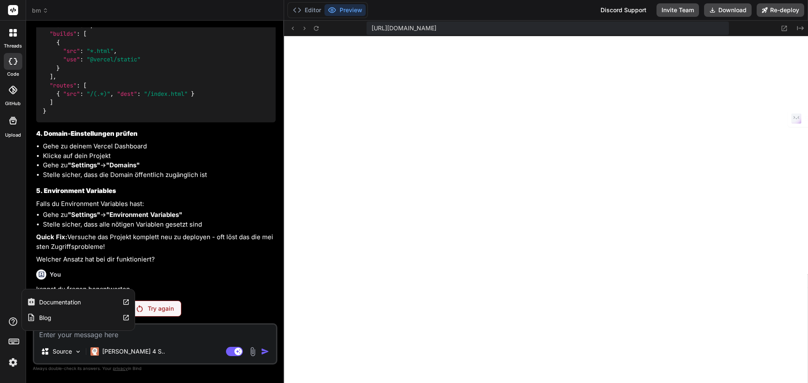
click at [11, 322] on icon at bounding box center [13, 322] width 10 height 10
click at [14, 363] on img at bounding box center [13, 363] width 14 height 14
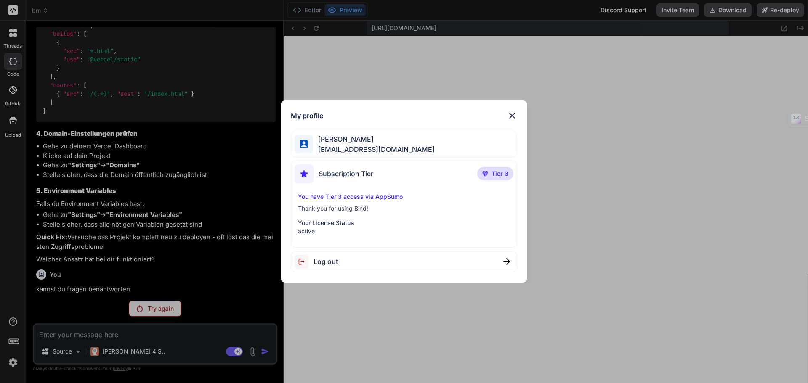
click at [513, 115] on img at bounding box center [512, 116] width 10 height 10
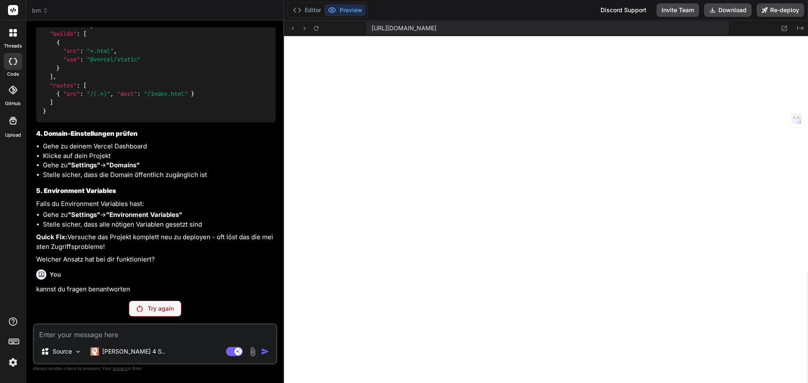
click at [161, 312] on p "Try again" at bounding box center [161, 309] width 26 height 8
click at [154, 310] on p "Try again" at bounding box center [161, 309] width 26 height 8
click at [41, 11] on span "bm" at bounding box center [40, 10] width 16 height 8
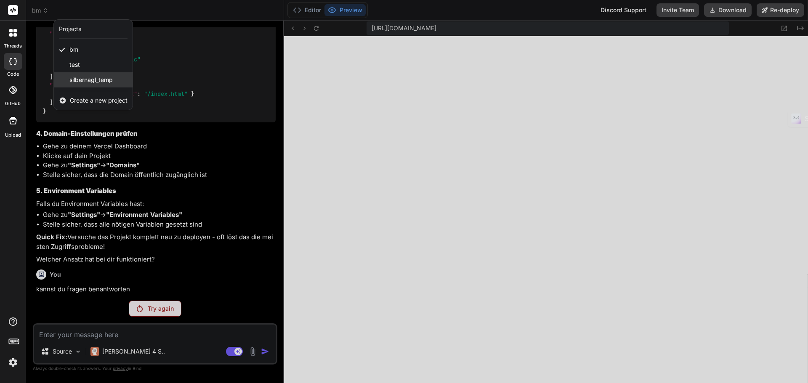
click at [90, 82] on span "silbernagl_temp" at bounding box center [90, 80] width 43 height 8
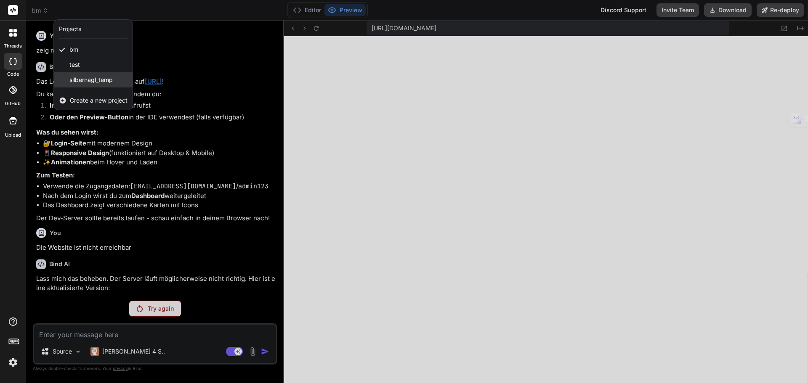
scroll to position [96, 0]
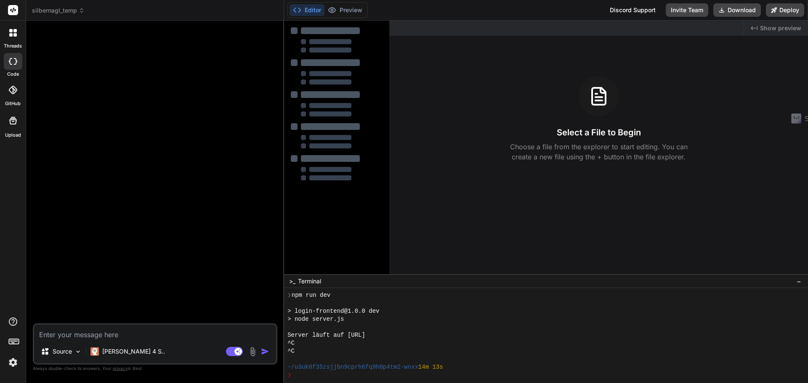
type textarea "x"
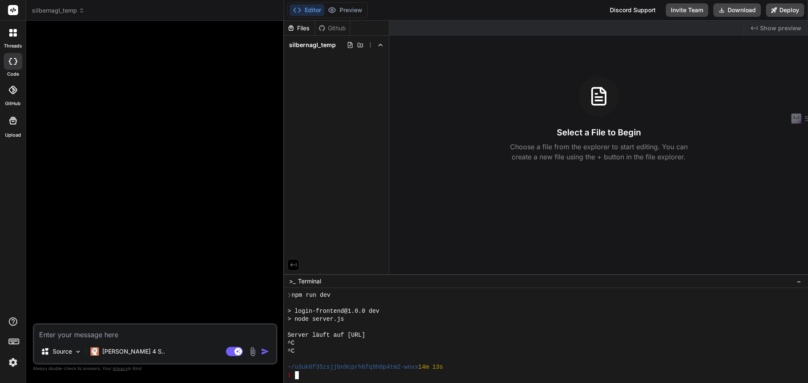
click at [357, 343] on div "^C" at bounding box center [541, 344] width 509 height 8
click at [318, 341] on div "^C" at bounding box center [541, 344] width 509 height 8
drag, startPoint x: 428, startPoint y: 335, endPoint x: 347, endPoint y: 332, distance: 81.3
click at [347, 333] on div "Server läuft auf http://localhost:3000" at bounding box center [541, 336] width 509 height 8
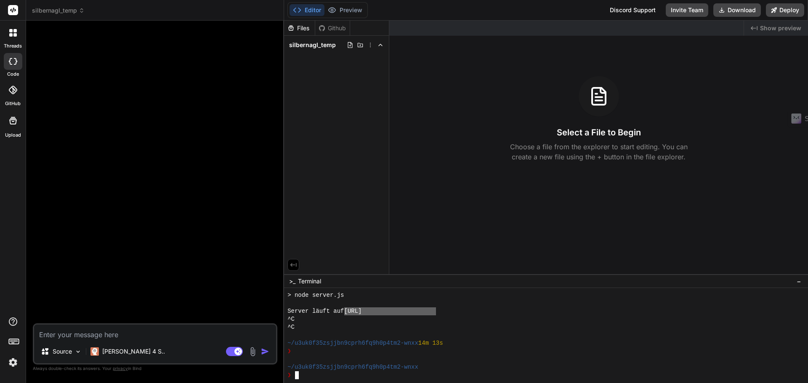
drag, startPoint x: 436, startPoint y: 315, endPoint x: 347, endPoint y: 314, distance: 88.8
click at [347, 314] on div "Server läuft auf http://localhost:3000" at bounding box center [541, 312] width 509 height 8
type textarea "[URL]"
click at [118, 335] on textarea at bounding box center [155, 332] width 242 height 15
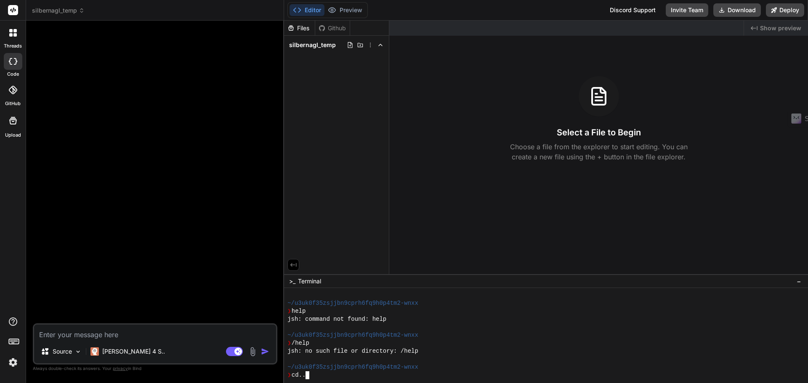
scroll to position [272, 0]
click at [326, 44] on span "silbernagl_temp" at bounding box center [312, 45] width 47 height 8
click at [322, 44] on span "silbernagl_temp" at bounding box center [312, 45] width 47 height 8
click at [191, 335] on textarea at bounding box center [155, 332] width 242 height 15
type textarea "t"
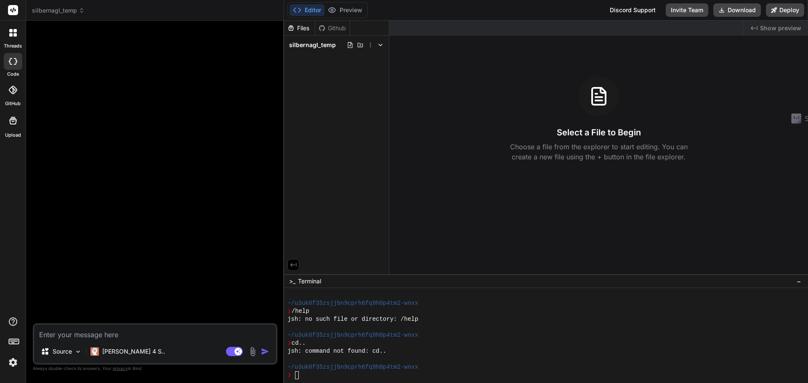
type textarea "x"
type textarea "te"
type textarea "x"
type textarea "tes"
type textarea "x"
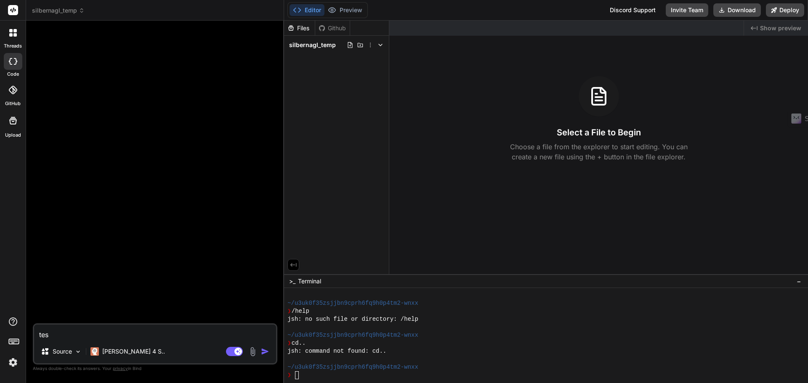
type textarea "test"
type textarea "x"
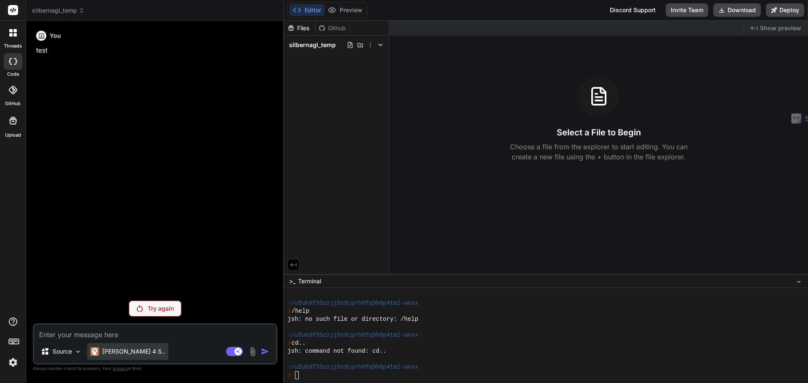
click at [123, 356] on p "[PERSON_NAME] 4 S.." at bounding box center [133, 352] width 63 height 8
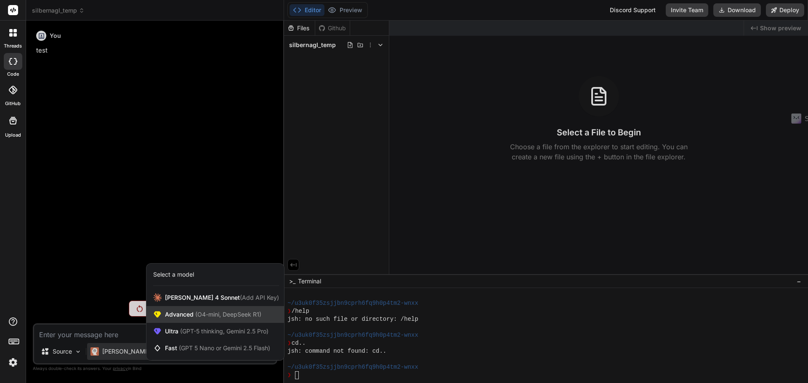
click at [215, 316] on span "(O4-mini, DeepSeek R1)" at bounding box center [228, 314] width 68 height 7
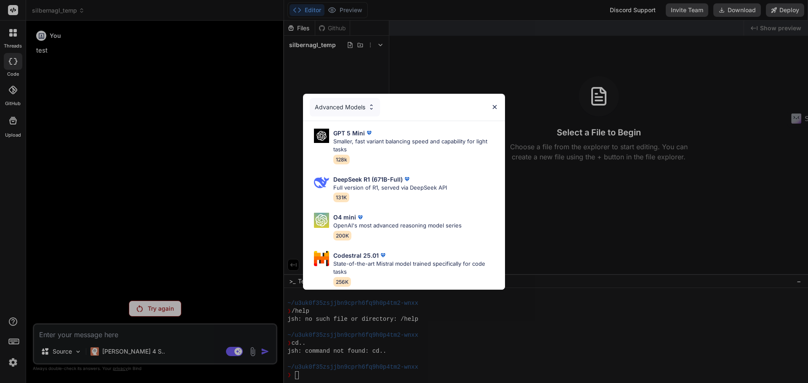
click at [335, 100] on div "Advanced Models" at bounding box center [345, 107] width 70 height 19
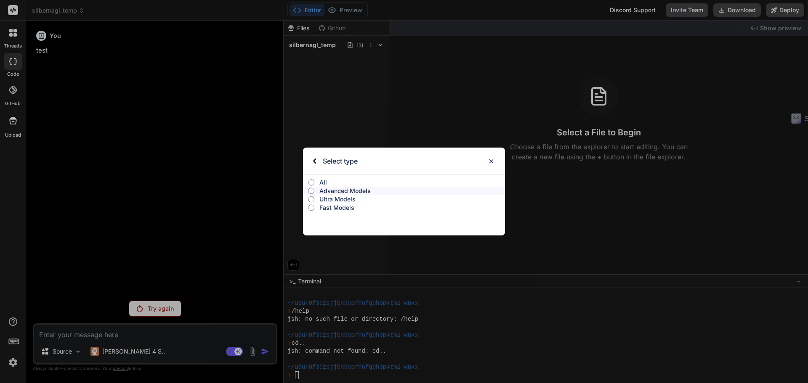
click at [306, 185] on label "All" at bounding box center [404, 182] width 202 height 8
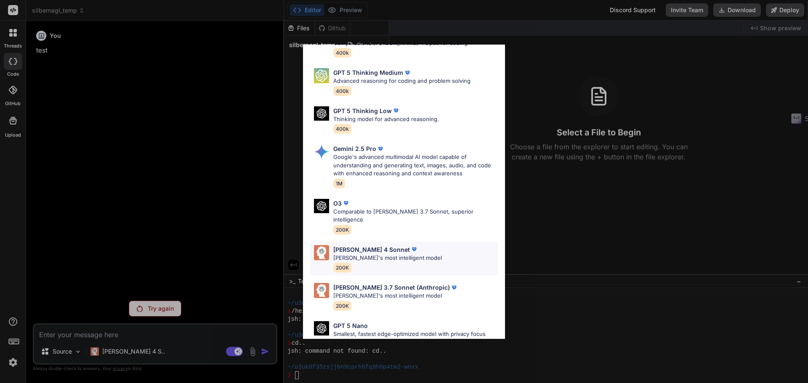
scroll to position [337, 0]
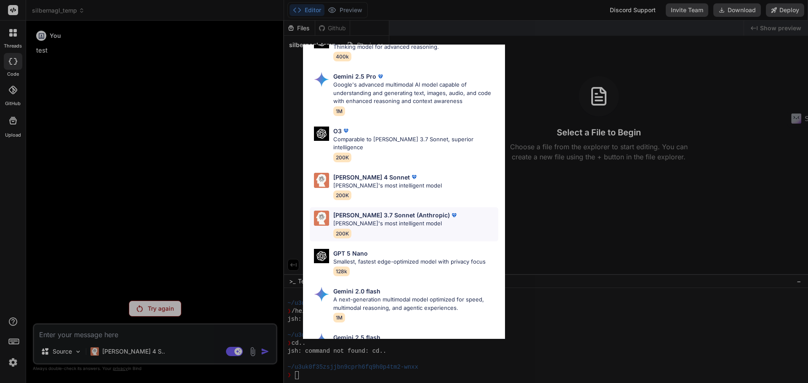
click at [404, 220] on p "Claude's most intelligent model" at bounding box center [395, 224] width 125 height 8
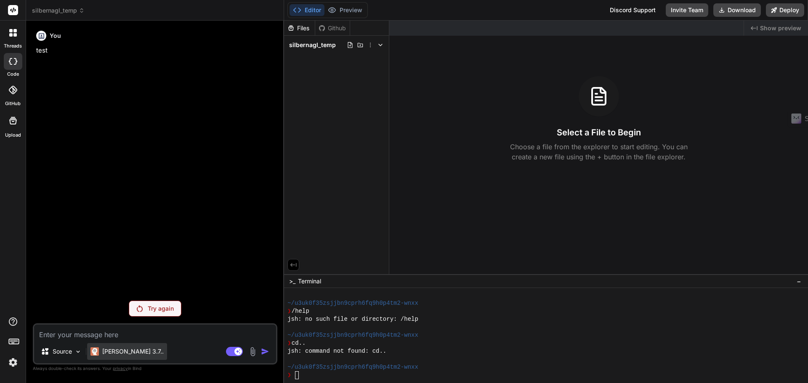
click at [128, 356] on div "Claude 3.7.." at bounding box center [127, 351] width 80 height 17
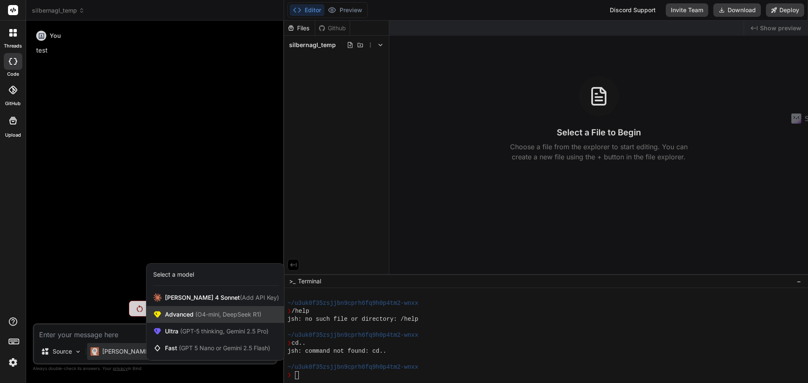
click at [195, 319] on span "Advanced (O4-mini, DeepSeek R1)" at bounding box center [213, 315] width 96 height 8
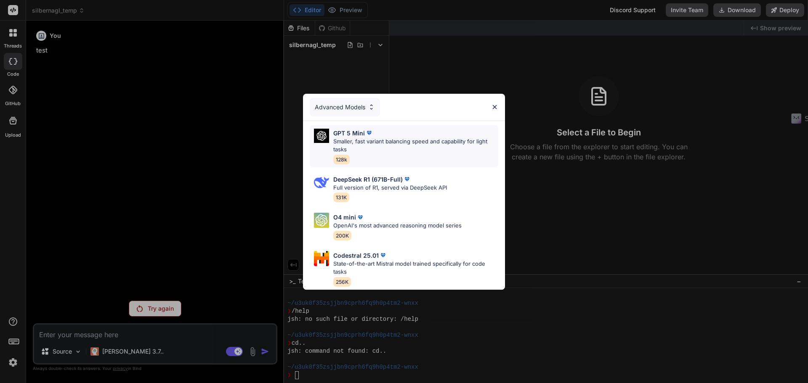
click at [385, 152] on div "GPT 5 Mini Smaller, fast variant balancing speed and capability for light tasks…" at bounding box center [415, 146] width 165 height 35
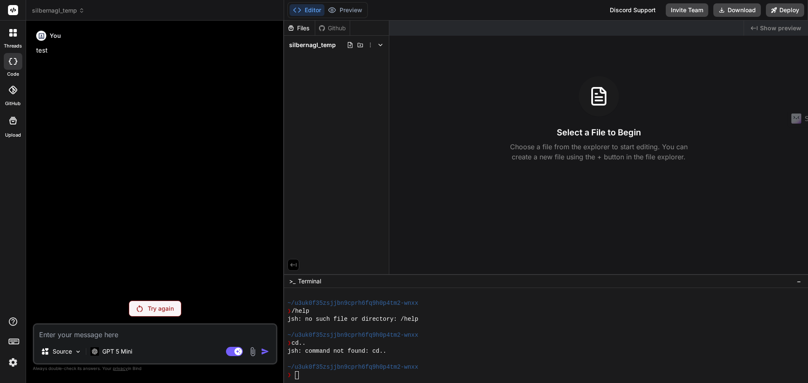
click at [197, 336] on textarea at bounding box center [155, 332] width 242 height 15
click at [160, 310] on p "Try again" at bounding box center [161, 309] width 26 height 8
click at [125, 357] on div "GPT 5 Mini" at bounding box center [111, 351] width 48 height 17
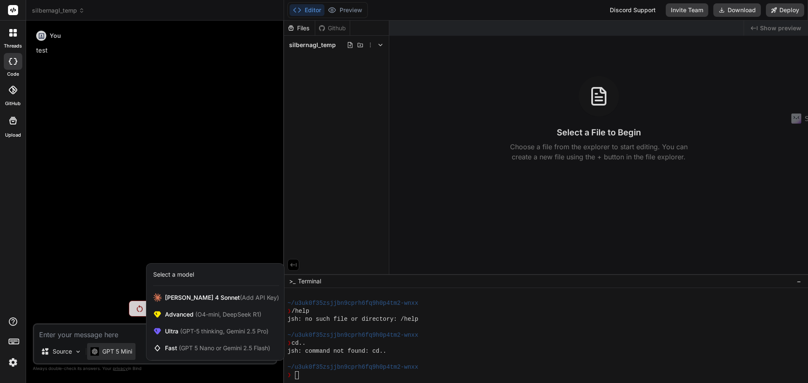
click at [187, 279] on div "Select a model" at bounding box center [215, 275] width 138 height 22
click at [202, 295] on span "Claude 4 Sonnet (Add API Key)" at bounding box center [222, 298] width 114 height 8
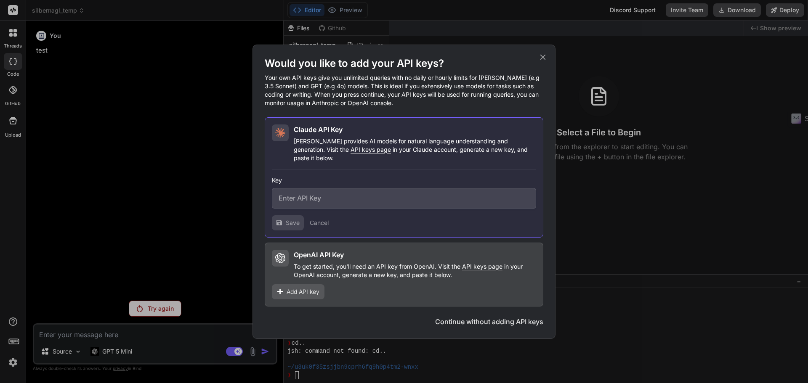
click at [545, 61] on icon at bounding box center [542, 57] width 9 height 9
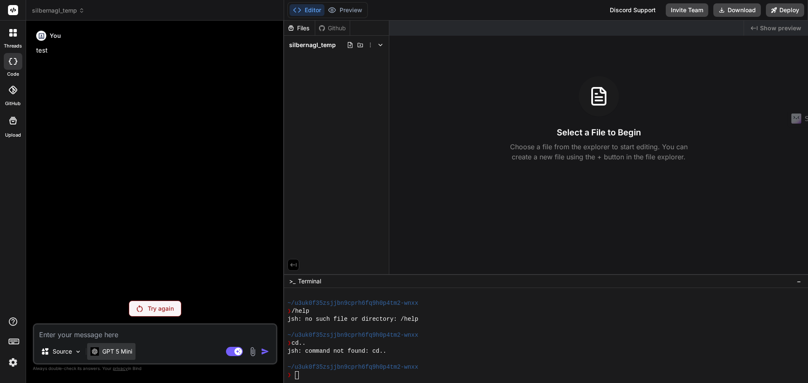
click at [123, 354] on p "GPT 5 Mini" at bounding box center [117, 352] width 30 height 8
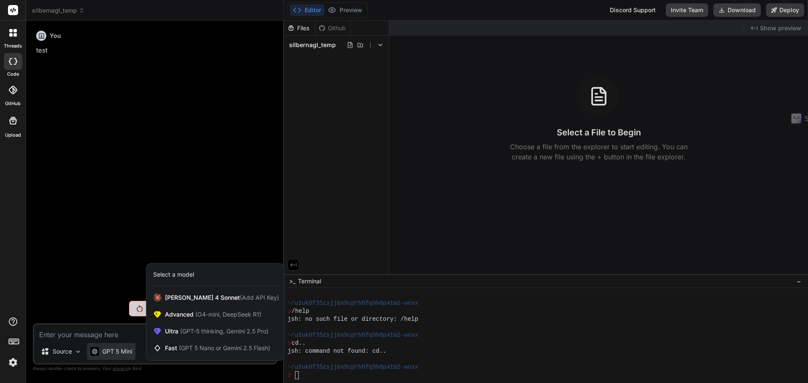
click at [169, 274] on div "Select a model" at bounding box center [173, 275] width 41 height 8
click at [180, 272] on div "Select a model" at bounding box center [173, 275] width 41 height 8
click at [114, 352] on div at bounding box center [404, 191] width 808 height 383
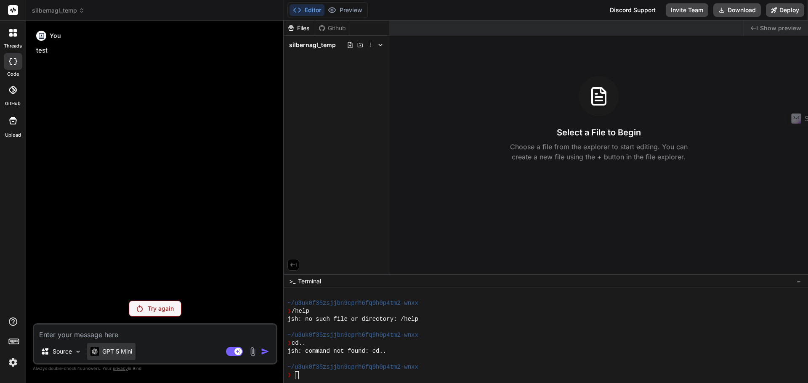
click at [113, 351] on p "GPT 5 Mini" at bounding box center [117, 352] width 30 height 8
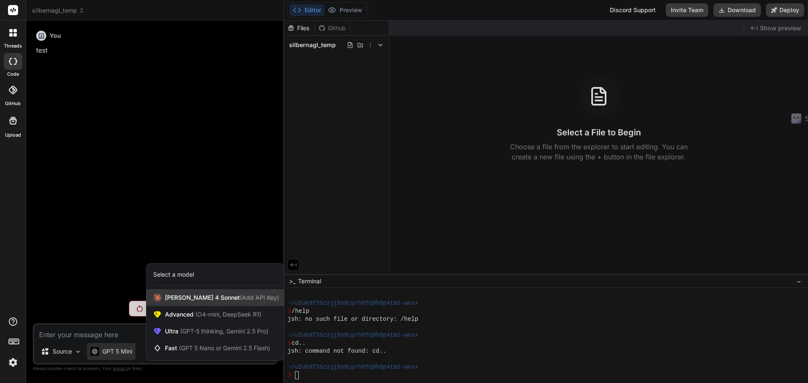
click at [182, 301] on span "Claude 4 Sonnet (Add API Key)" at bounding box center [222, 298] width 114 height 8
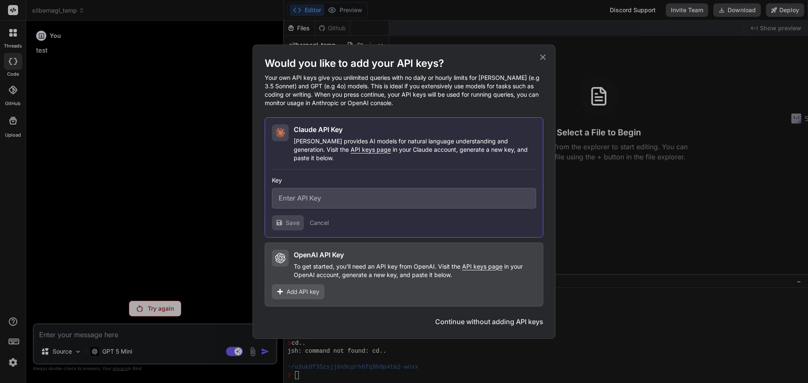
click at [544, 62] on icon at bounding box center [542, 57] width 9 height 9
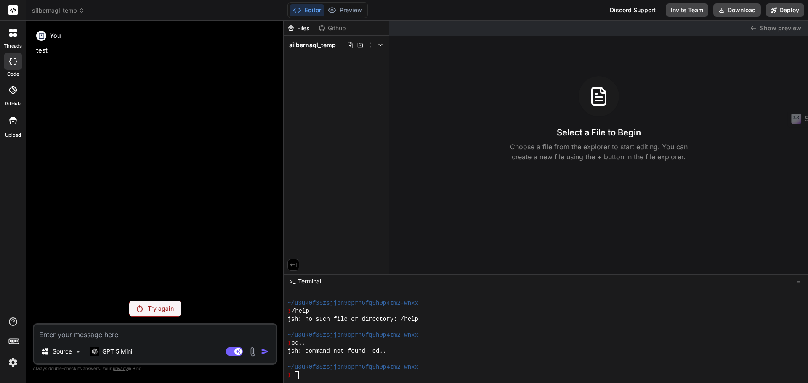
click at [4, 81] on div at bounding box center [13, 90] width 19 height 19
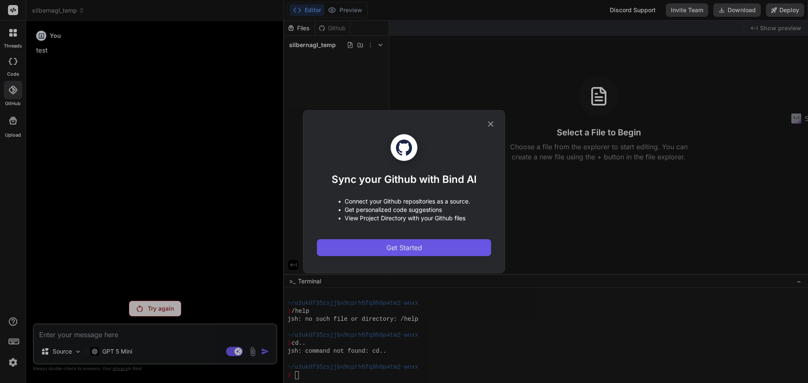
click at [398, 249] on span "Get Started" at bounding box center [404, 248] width 36 height 10
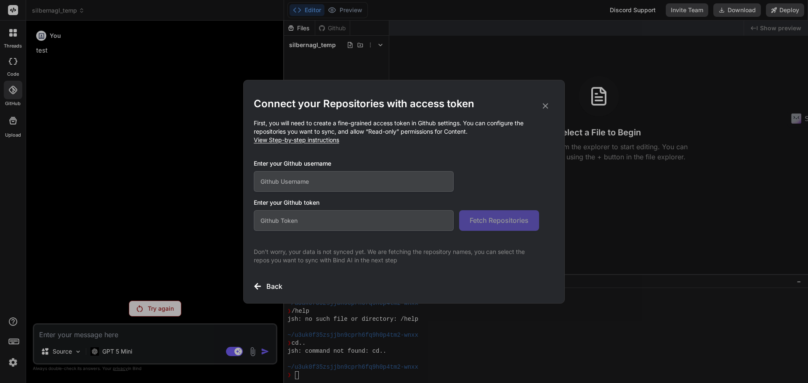
click at [550, 109] on h2 "Connect your Repositories with access token" at bounding box center [404, 103] width 301 height 13
click at [547, 107] on icon at bounding box center [545, 105] width 9 height 9
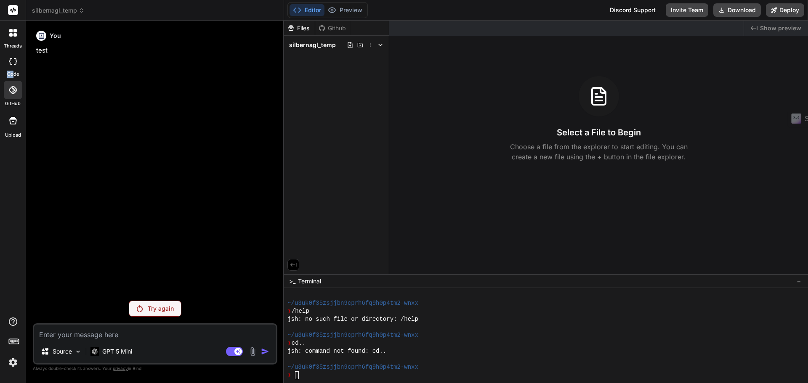
click at [13, 70] on div "code" at bounding box center [13, 64] width 26 height 28
click at [13, 58] on icon at bounding box center [13, 61] width 8 height 7
type textarea "x"
click at [12, 363] on img at bounding box center [13, 363] width 14 height 14
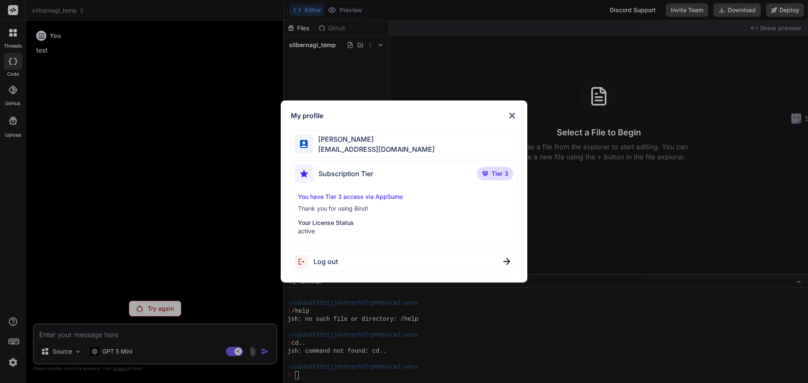
click at [403, 138] on span "[PERSON_NAME]" at bounding box center [374, 139] width 122 height 10
click at [511, 116] on img at bounding box center [512, 116] width 10 height 10
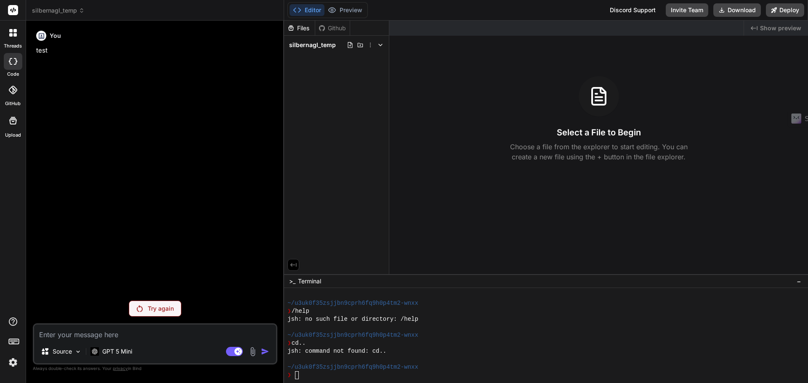
click at [17, 362] on img at bounding box center [13, 363] width 14 height 14
